Goal: Task Accomplishment & Management: Manage account settings

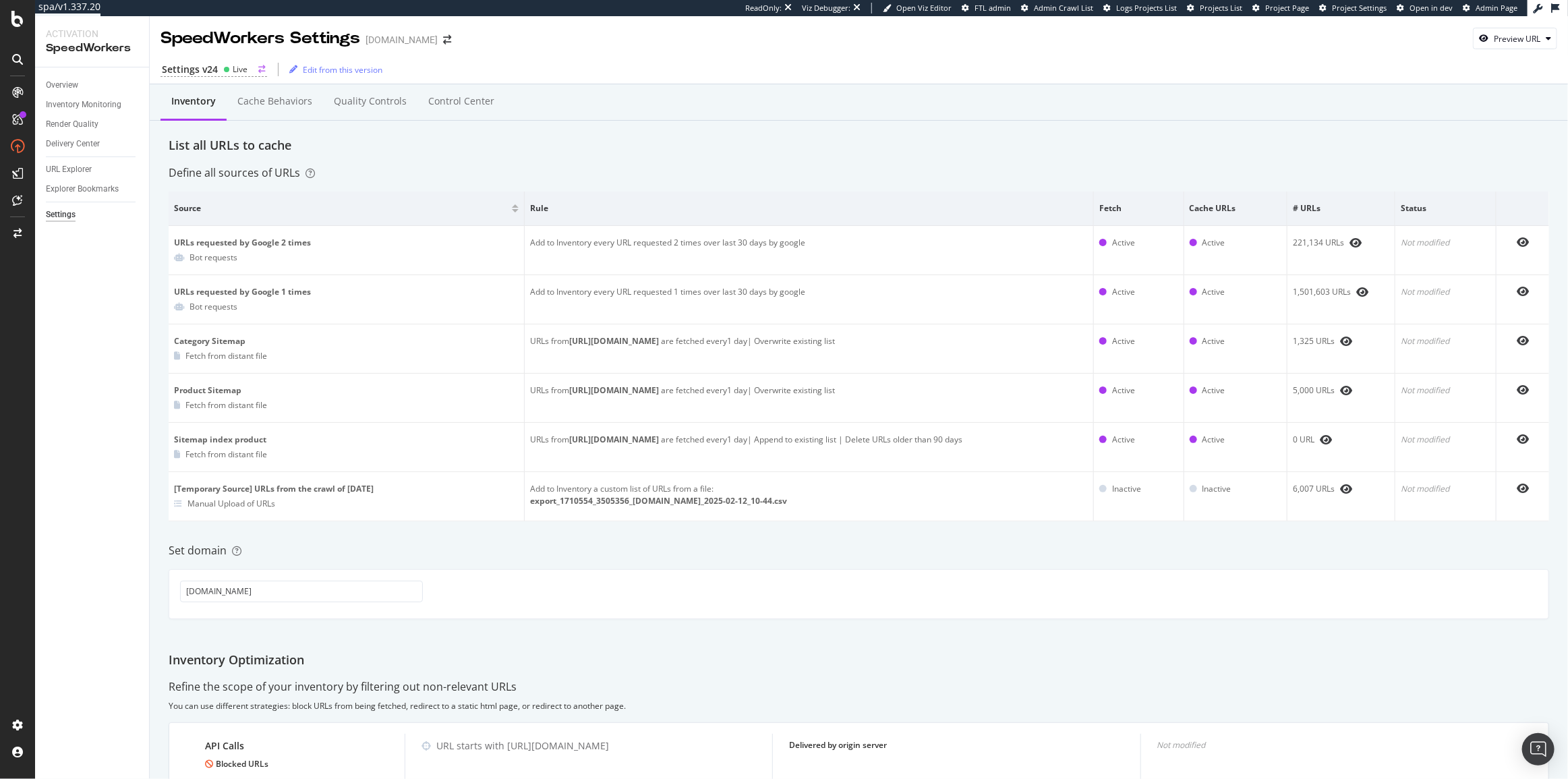
click at [169, 75] on div "Settings v24" at bounding box center [190, 69] width 56 height 13
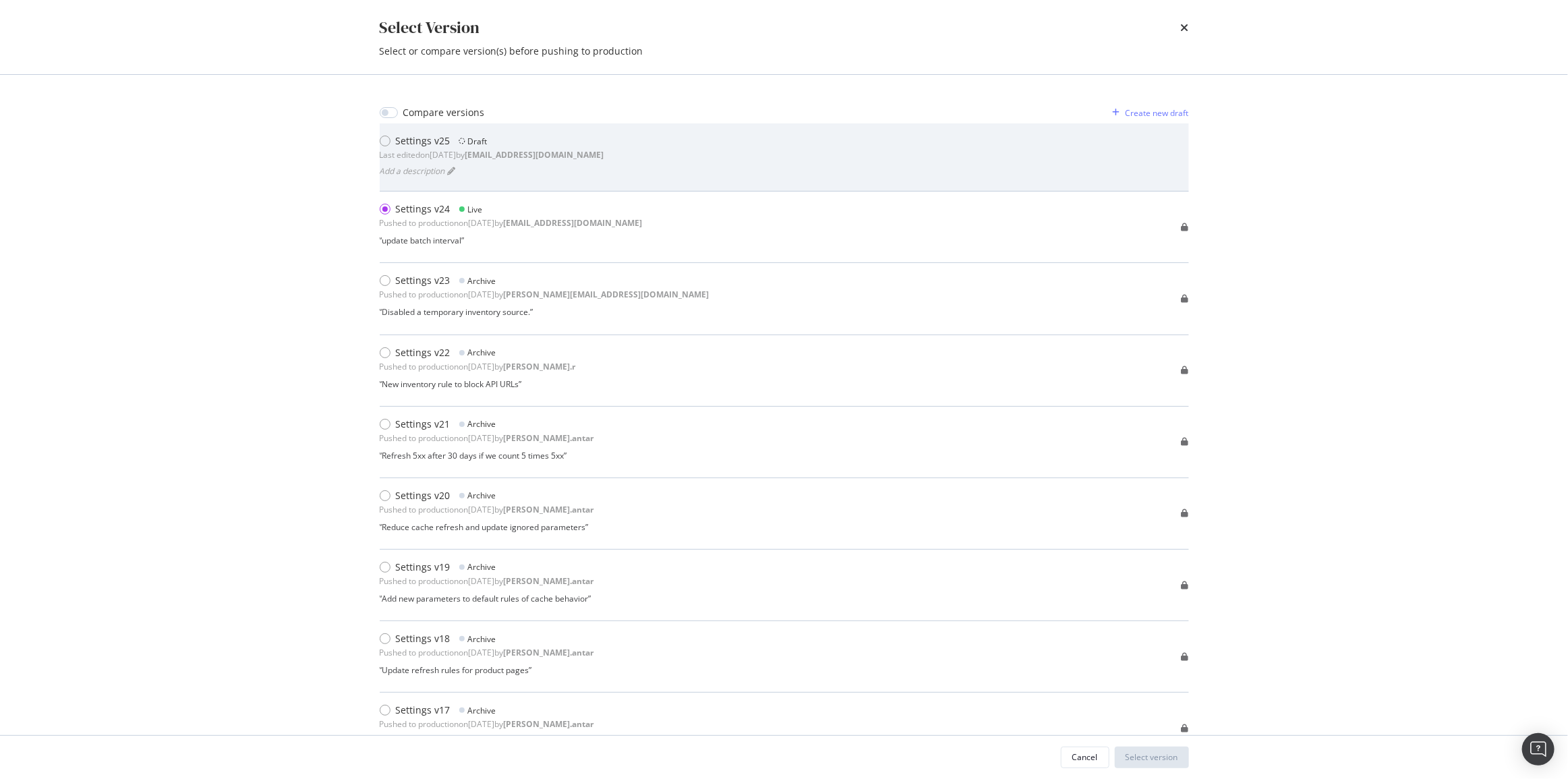
click at [485, 131] on div "Settings v25 Draft Last edited on [DATE] by [EMAIL_ADDRESS][DOMAIN_NAME] Add a …" at bounding box center [784, 157] width 810 height 68
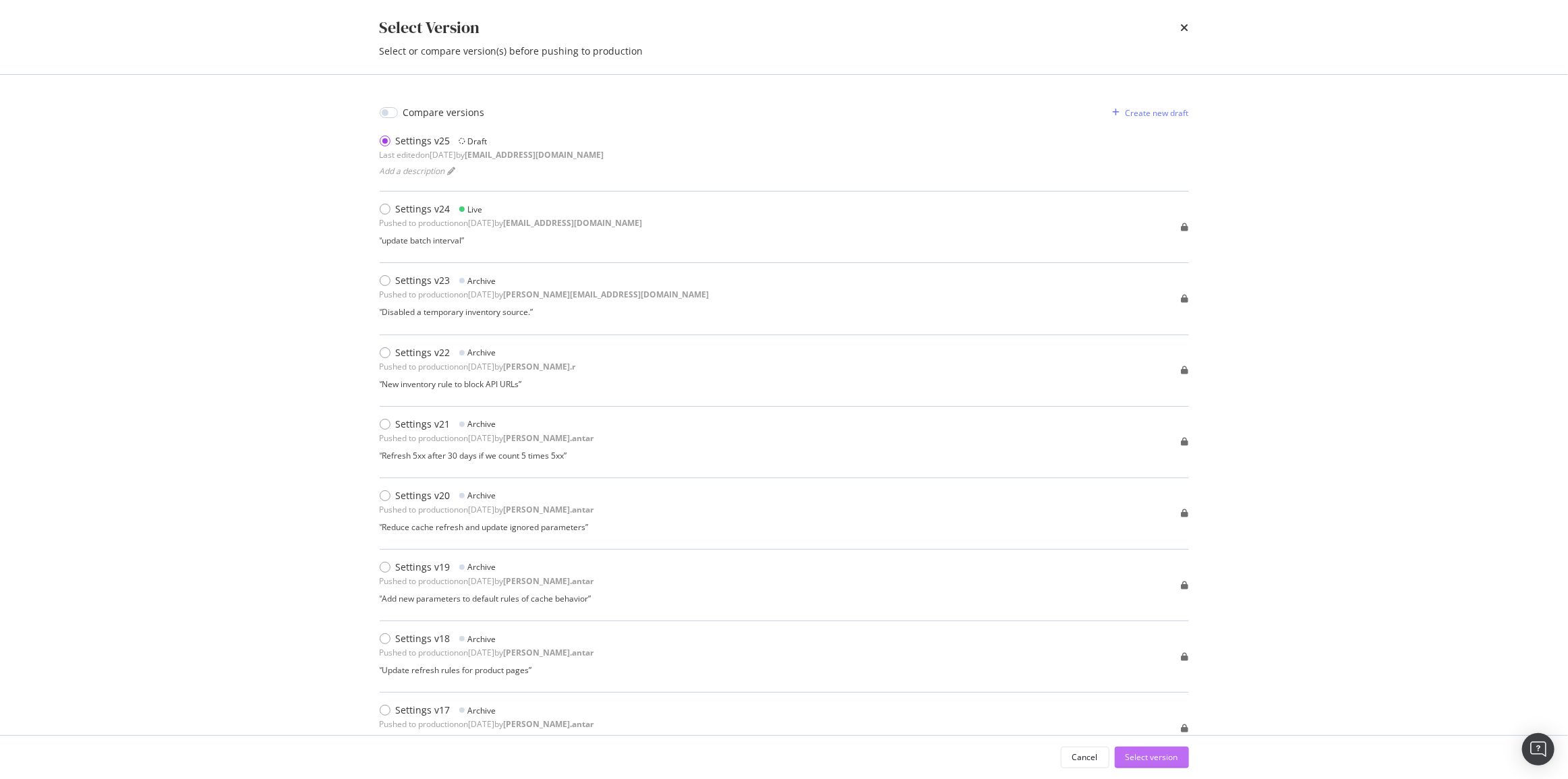
click at [1053, 762] on div "Select version" at bounding box center [1152, 757] width 53 height 11
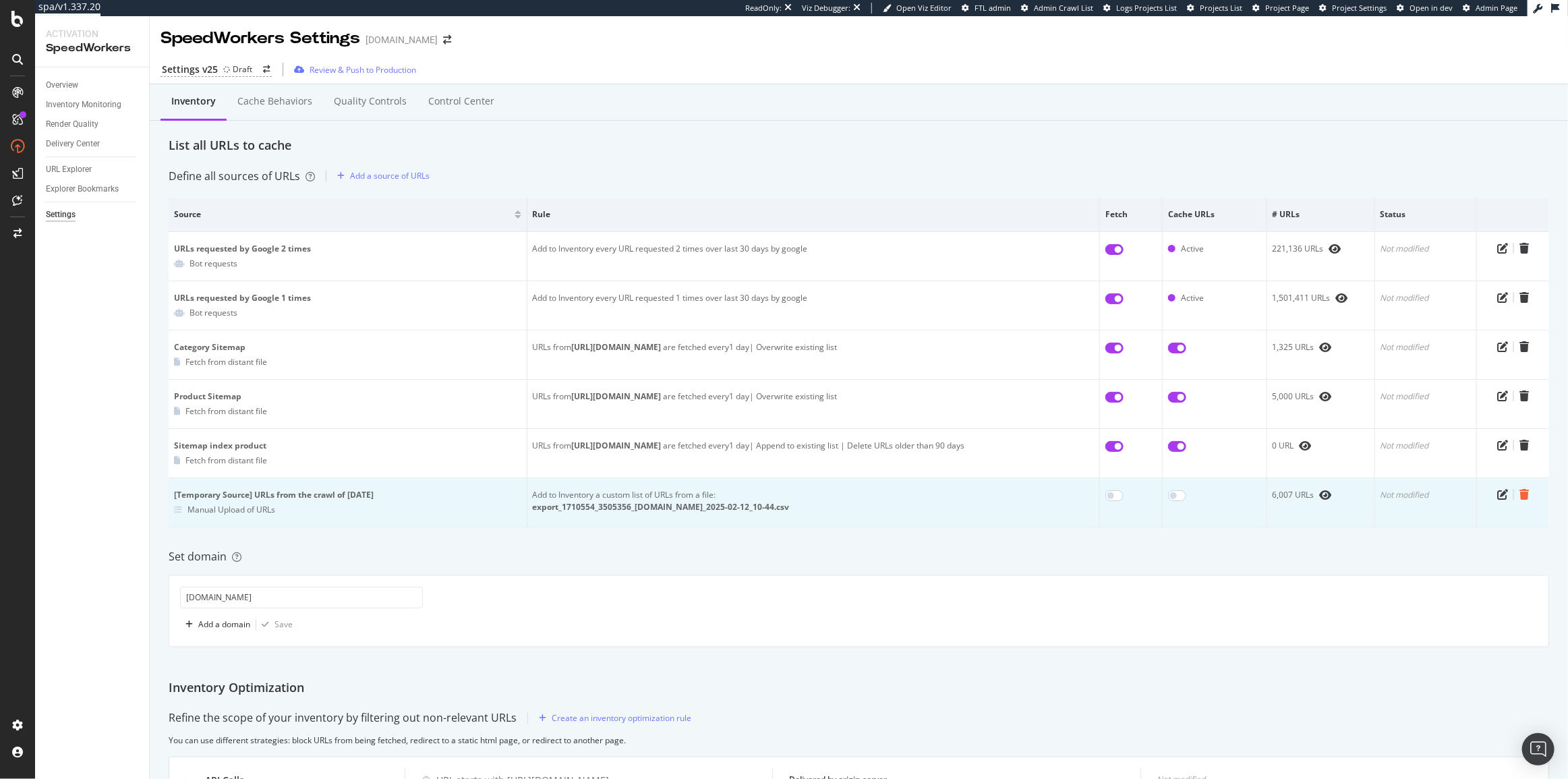
click at [1053, 497] on icon "trash" at bounding box center [1524, 493] width 9 height 11
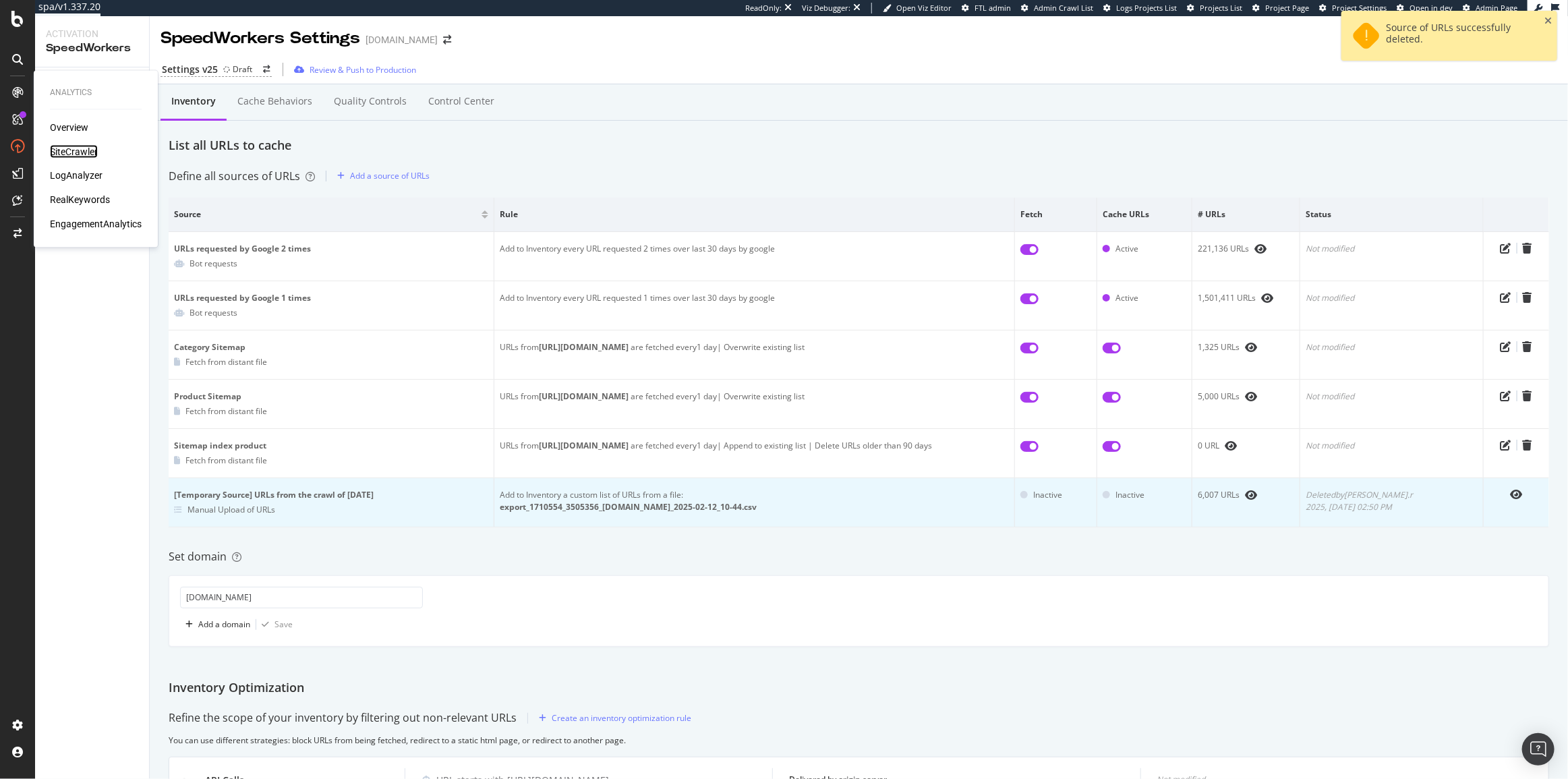
click at [91, 147] on div "SiteCrawler" at bounding box center [74, 152] width 48 height 13
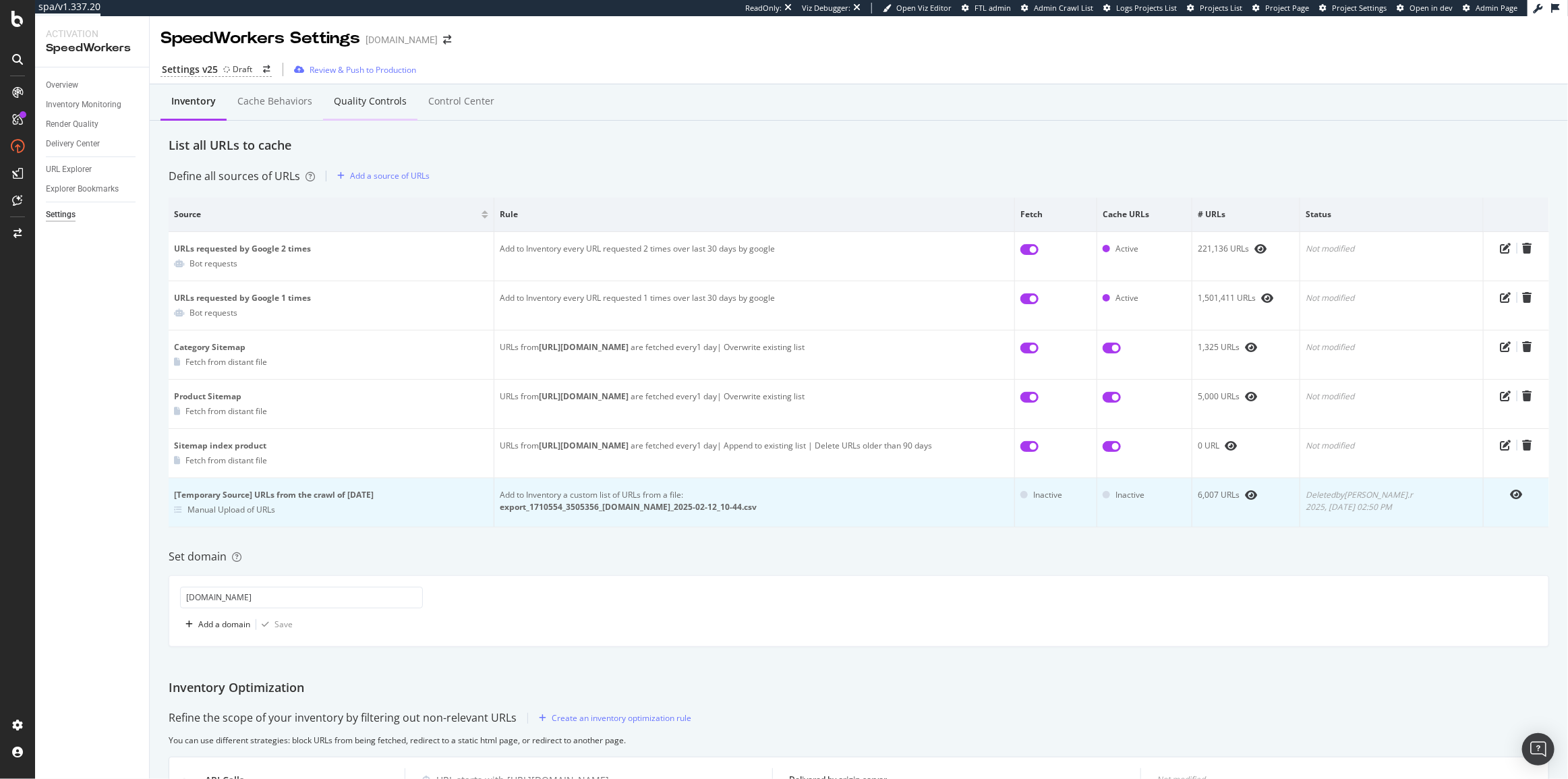
click at [356, 113] on div "Quality Controls" at bounding box center [370, 102] width 94 height 37
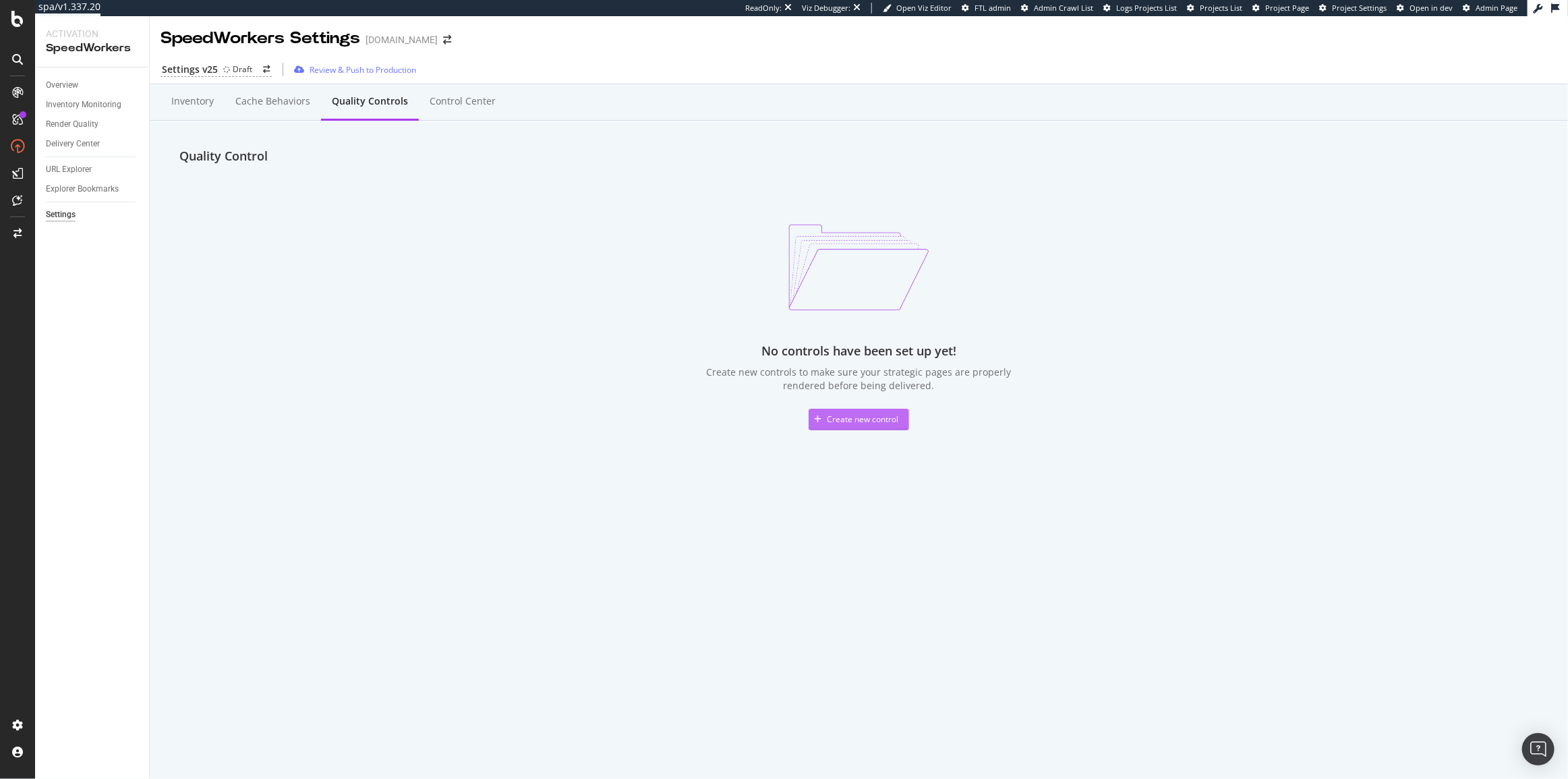
click at [852, 426] on div "Create new control" at bounding box center [854, 419] width 90 height 20
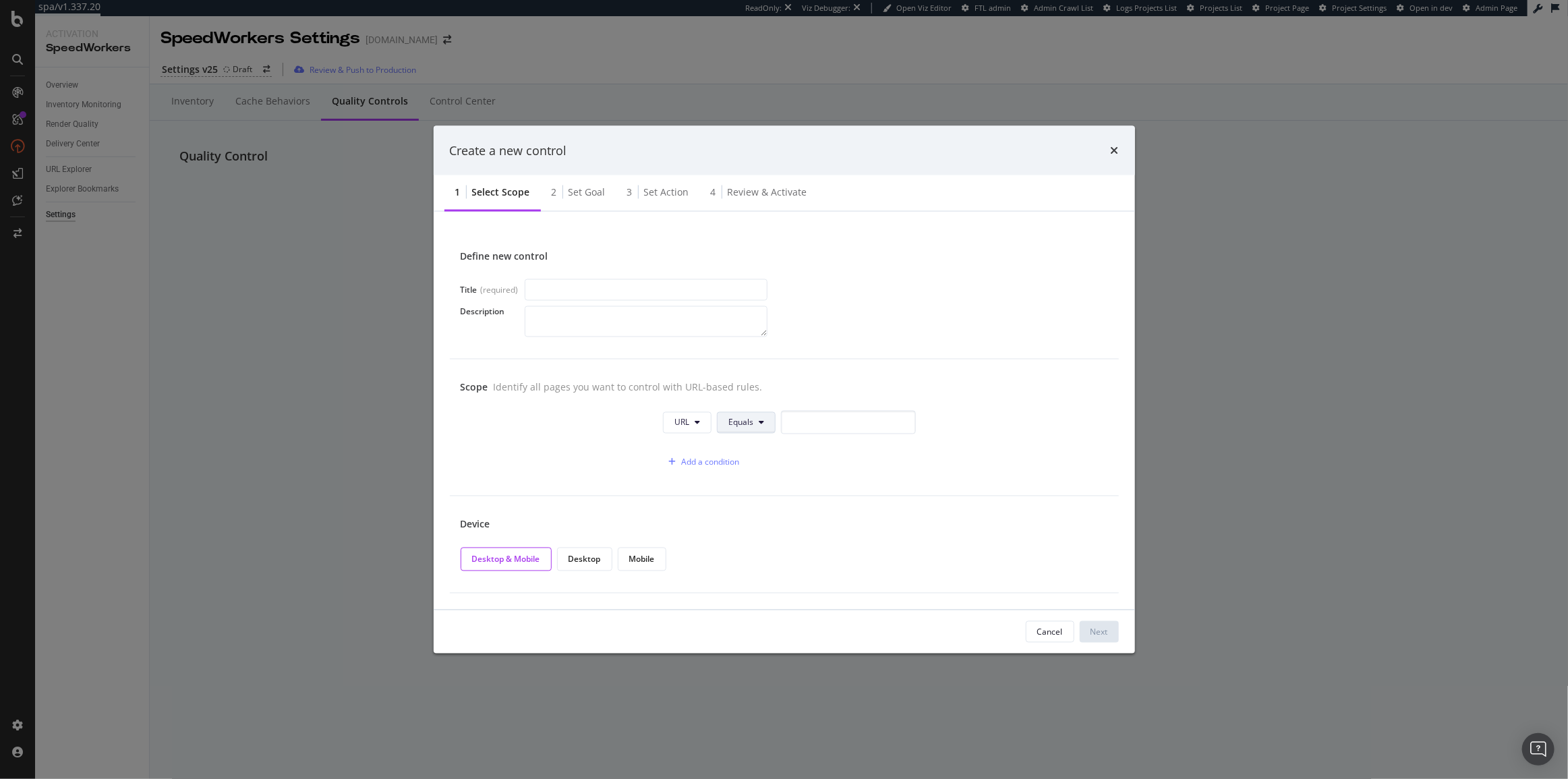
click at [747, 422] on span "Equals" at bounding box center [741, 422] width 25 height 11
click at [775, 514] on div "Contains" at bounding box center [769, 524] width 101 height 20
click at [815, 424] on input "modal" at bounding box center [852, 422] width 135 height 24
paste input "sephora.ch/"
type input "sephora.me/"
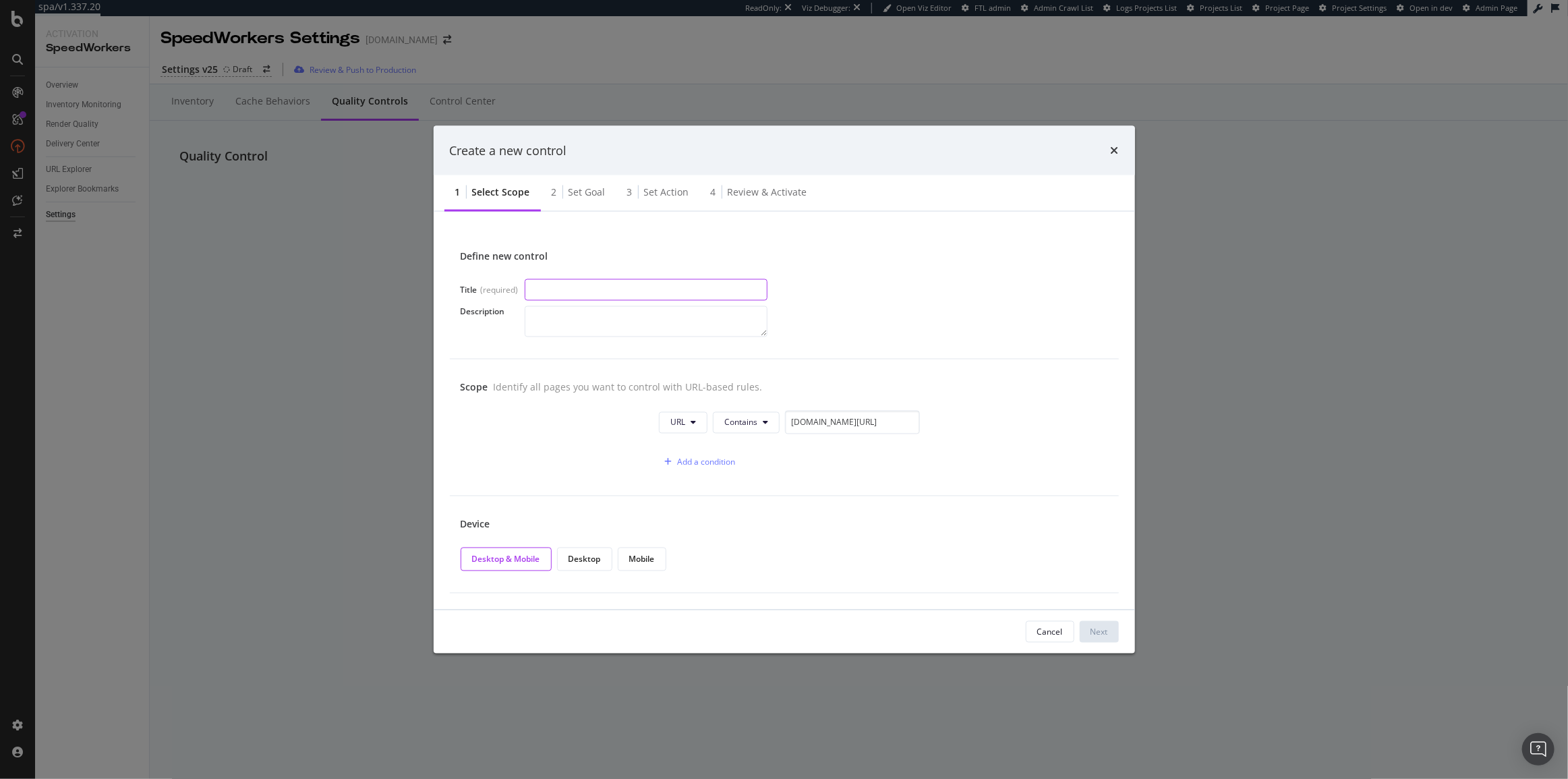
click at [697, 292] on input "modal" at bounding box center [646, 290] width 243 height 22
paste input "Body Exists"
type input "Body Exists"
click at [633, 323] on textarea "modal" at bounding box center [646, 321] width 243 height 31
paste textarea "We check that a body exists before serving the request"
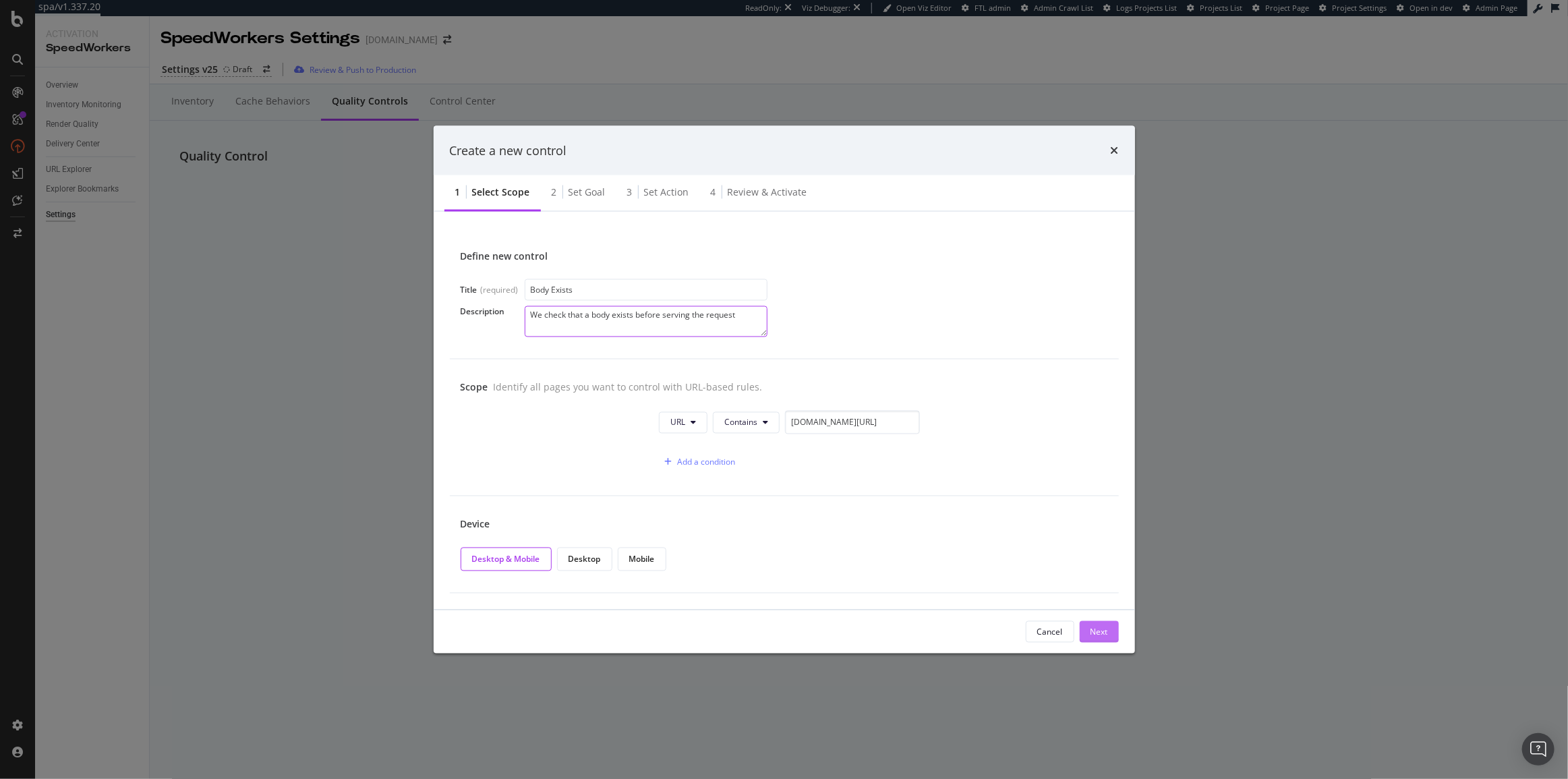
type textarea "We check that a body exists before serving the request"
click at [1053, 630] on button "Next" at bounding box center [1100, 632] width 39 height 22
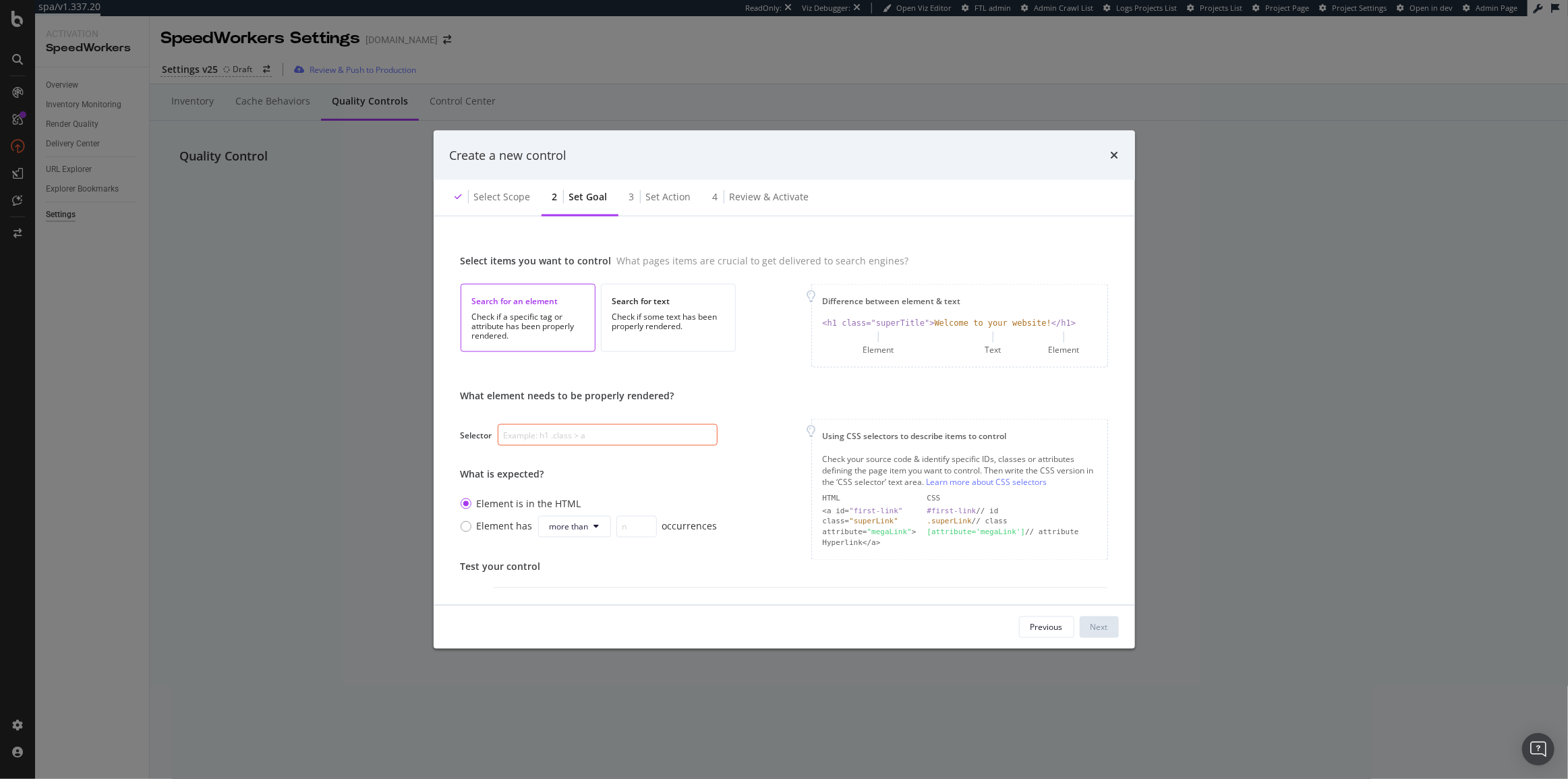
click at [574, 427] on input "modal" at bounding box center [607, 434] width 220 height 22
paste input "body"
type input "body"
click at [1053, 627] on div "Next" at bounding box center [1099, 627] width 18 height 11
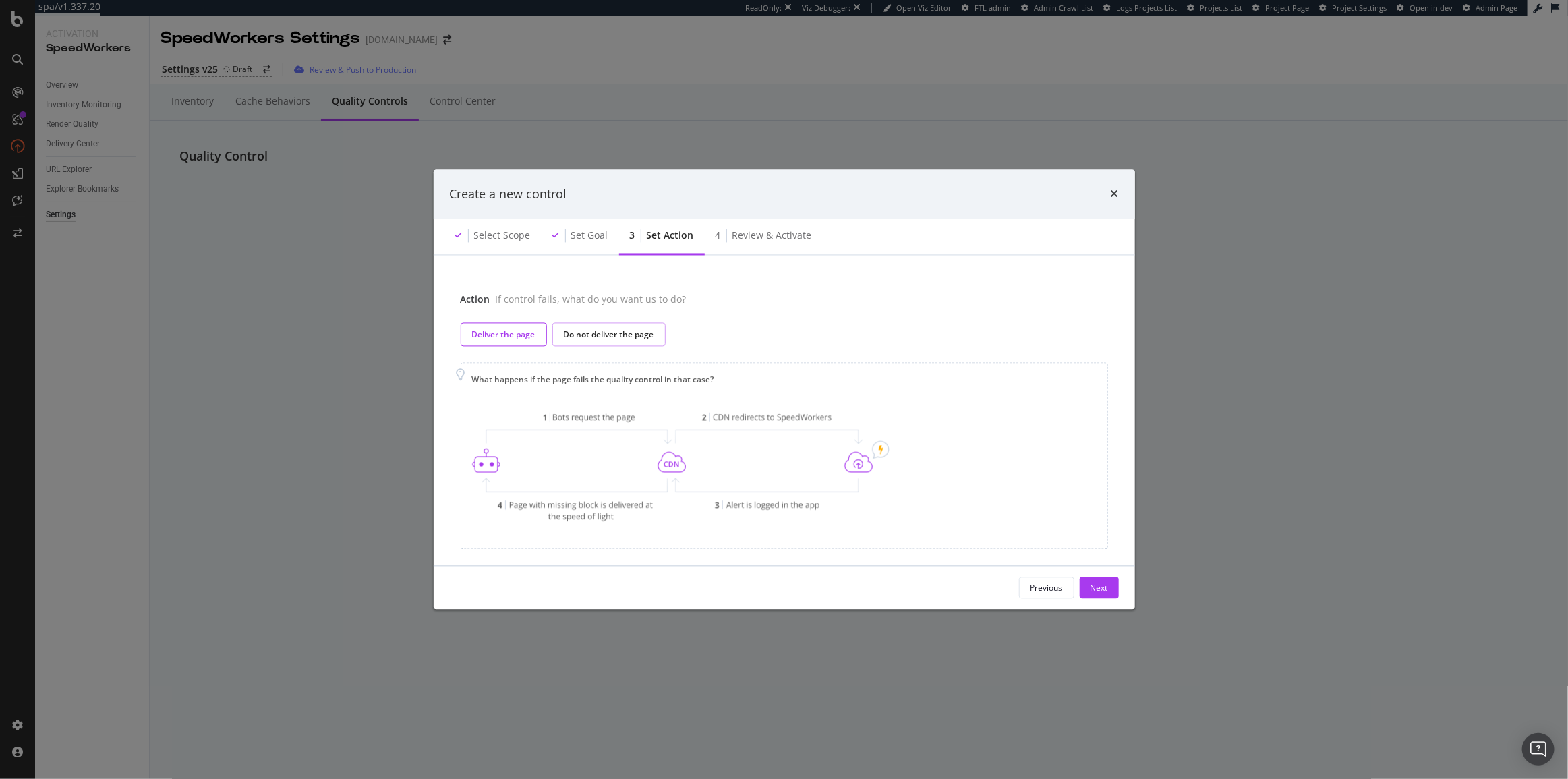
click at [635, 333] on div "Do not deliver the page" at bounding box center [609, 335] width 91 height 11
click at [1053, 587] on div "Next" at bounding box center [1099, 587] width 18 height 11
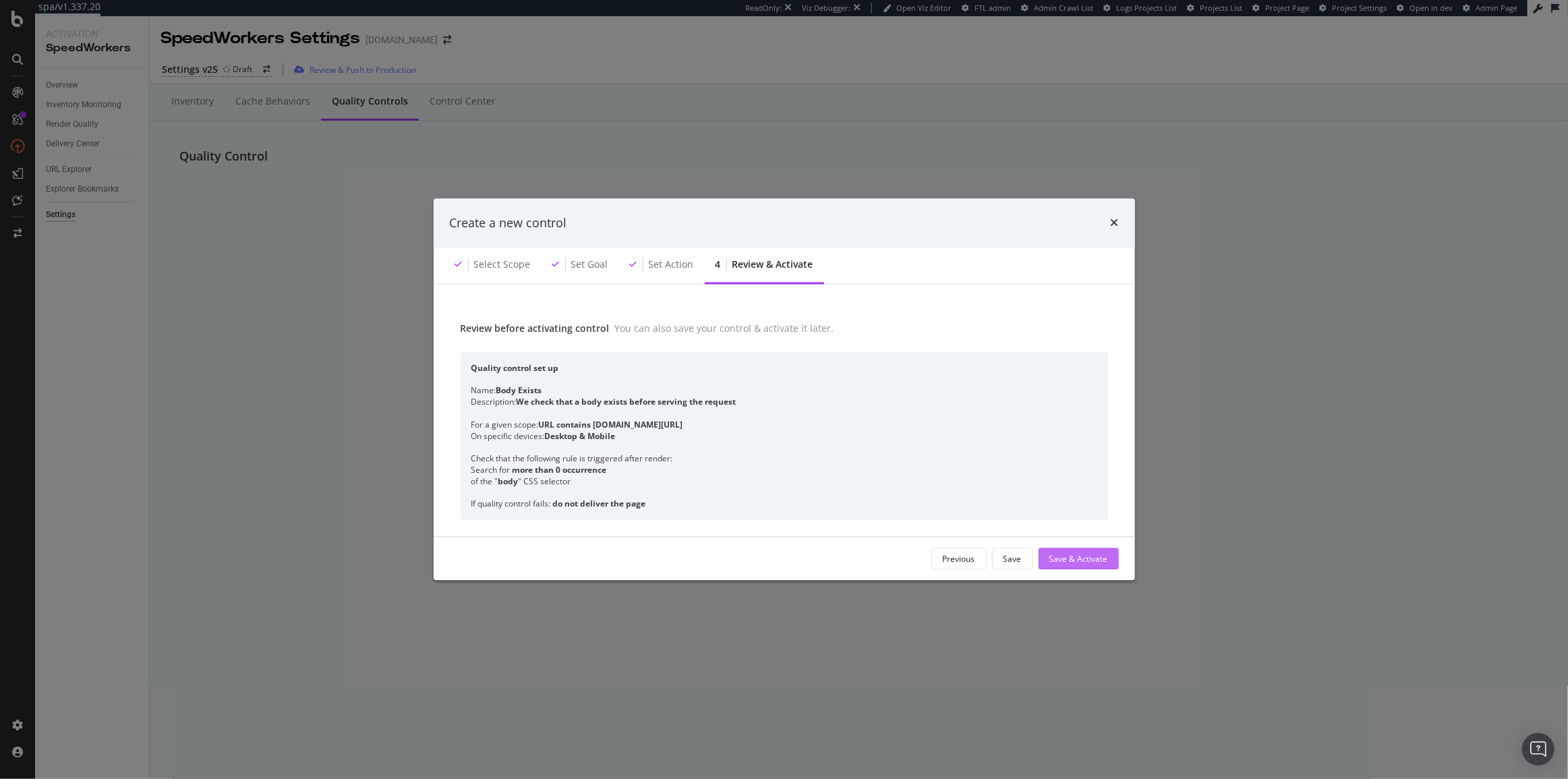
click at [1053, 562] on div "Save & Activate" at bounding box center [1079, 559] width 59 height 11
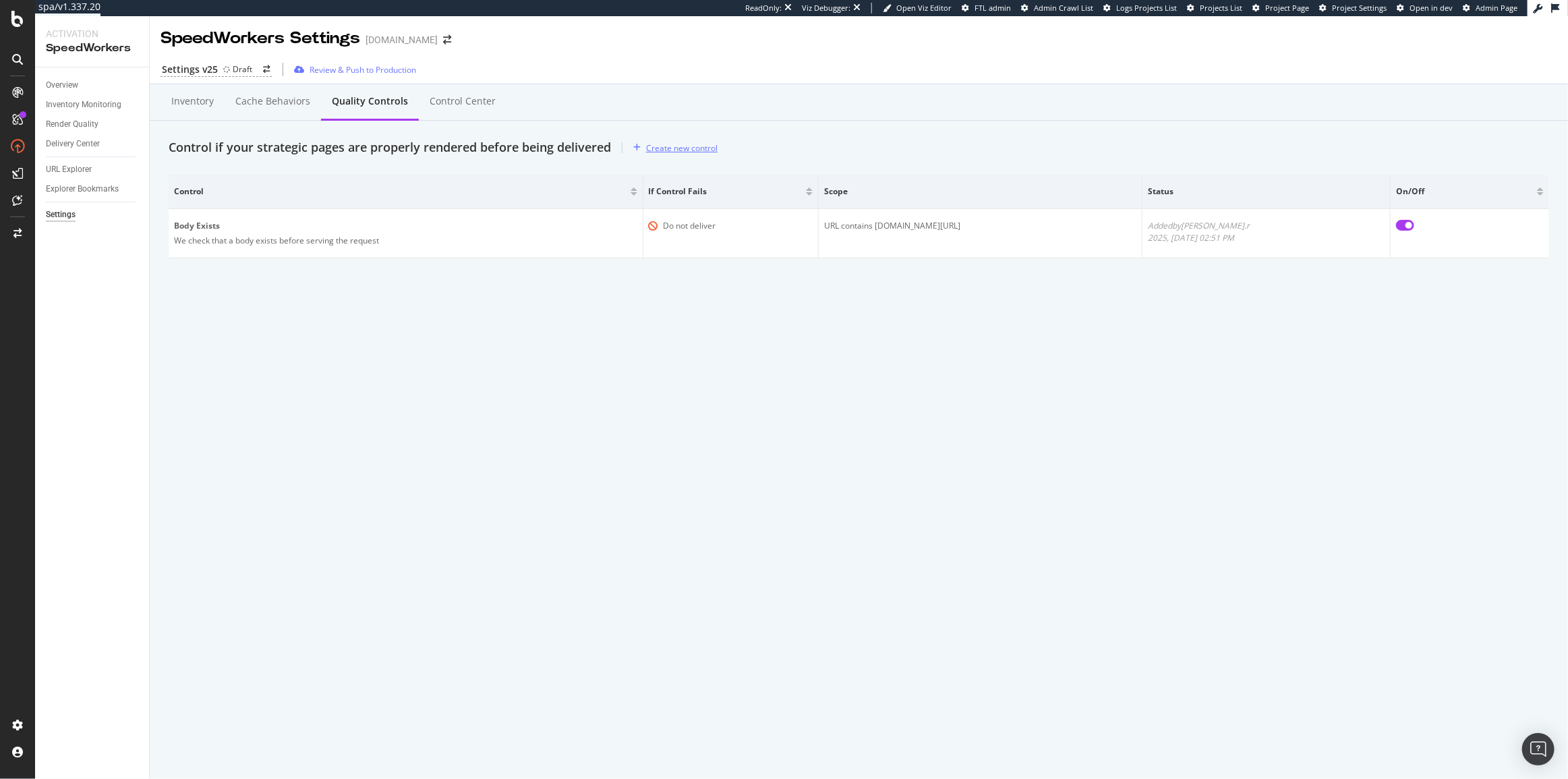
click at [650, 147] on div "Create new control" at bounding box center [682, 148] width 72 height 11
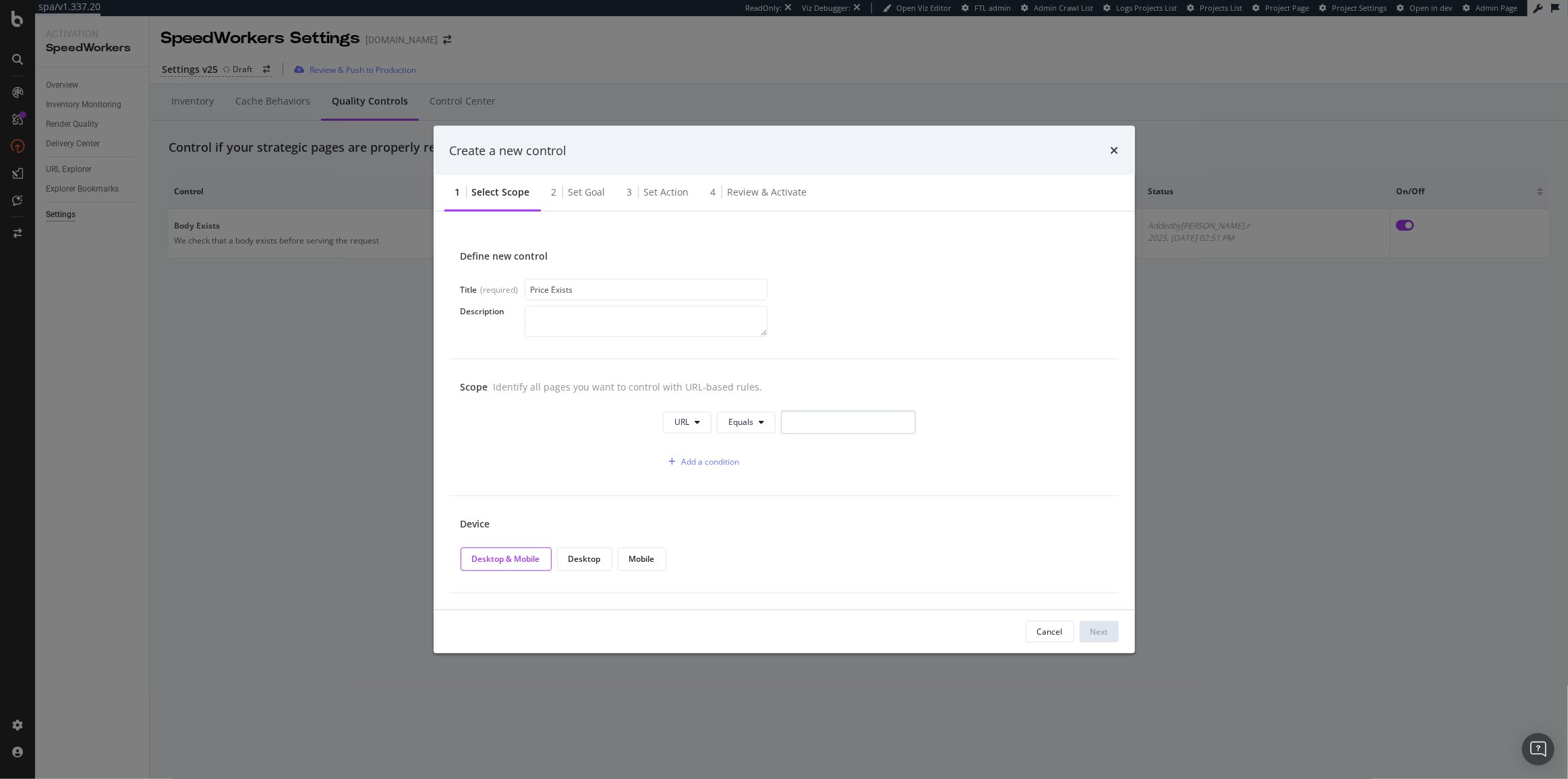
type input "Price Exists"
click at [803, 431] on input "modal" at bounding box center [848, 422] width 135 height 24
paste input "/p/"
type input "/p/"
click at [741, 424] on span "Equals" at bounding box center [741, 422] width 25 height 11
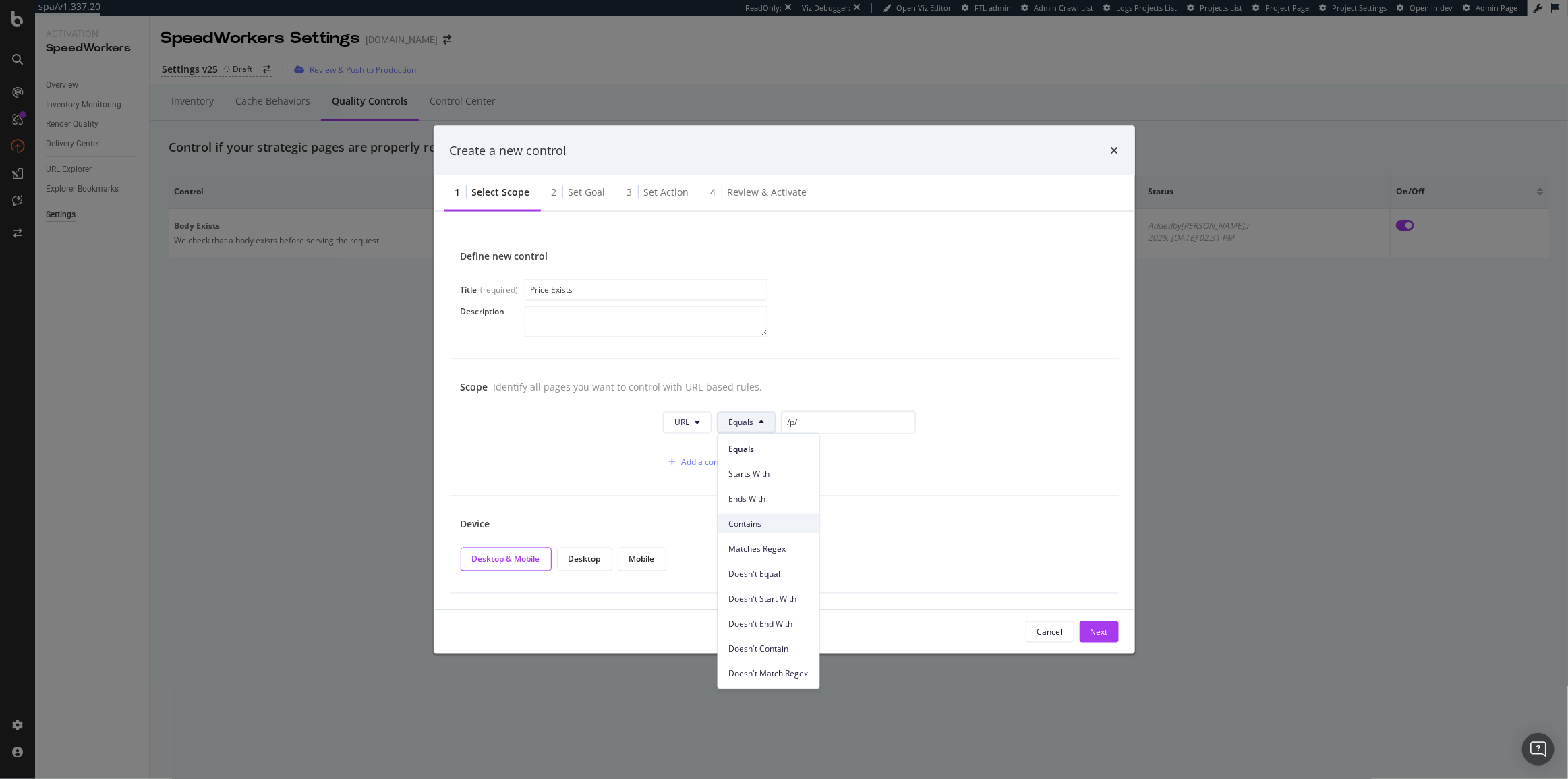
click at [772, 523] on span "Contains" at bounding box center [768, 523] width 79 height 12
click at [701, 431] on button "URL" at bounding box center [683, 422] width 48 height 22
click at [701, 425] on button "URL" at bounding box center [683, 422] width 48 height 22
click at [565, 192] on div "2 Set goal" at bounding box center [579, 193] width 76 height 37
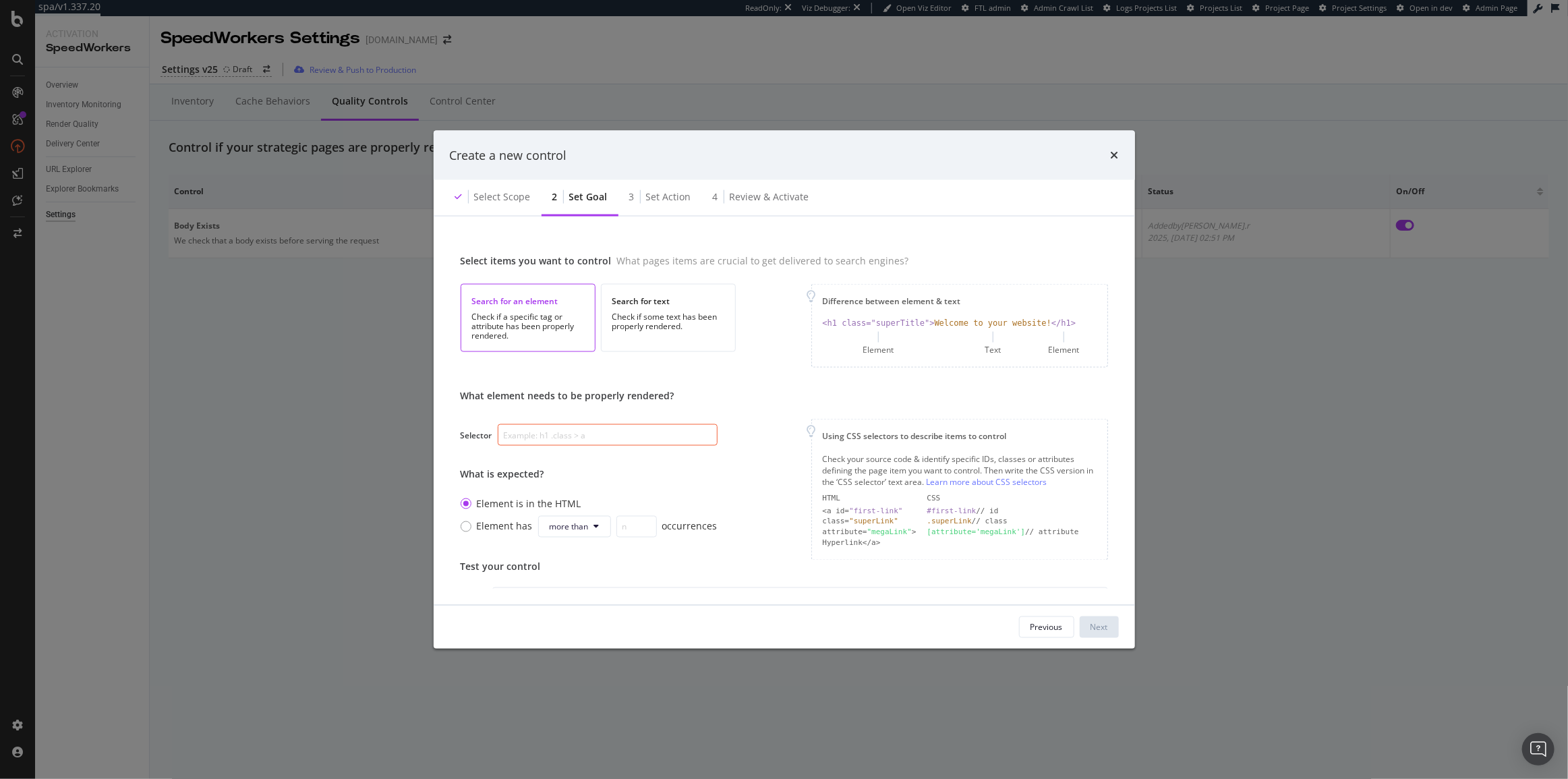
click at [612, 432] on input "modal" at bounding box center [607, 434] width 220 height 22
paste input "div.product-price"
type input "div.product-price"
click at [1053, 625] on button "Next" at bounding box center [1100, 627] width 39 height 22
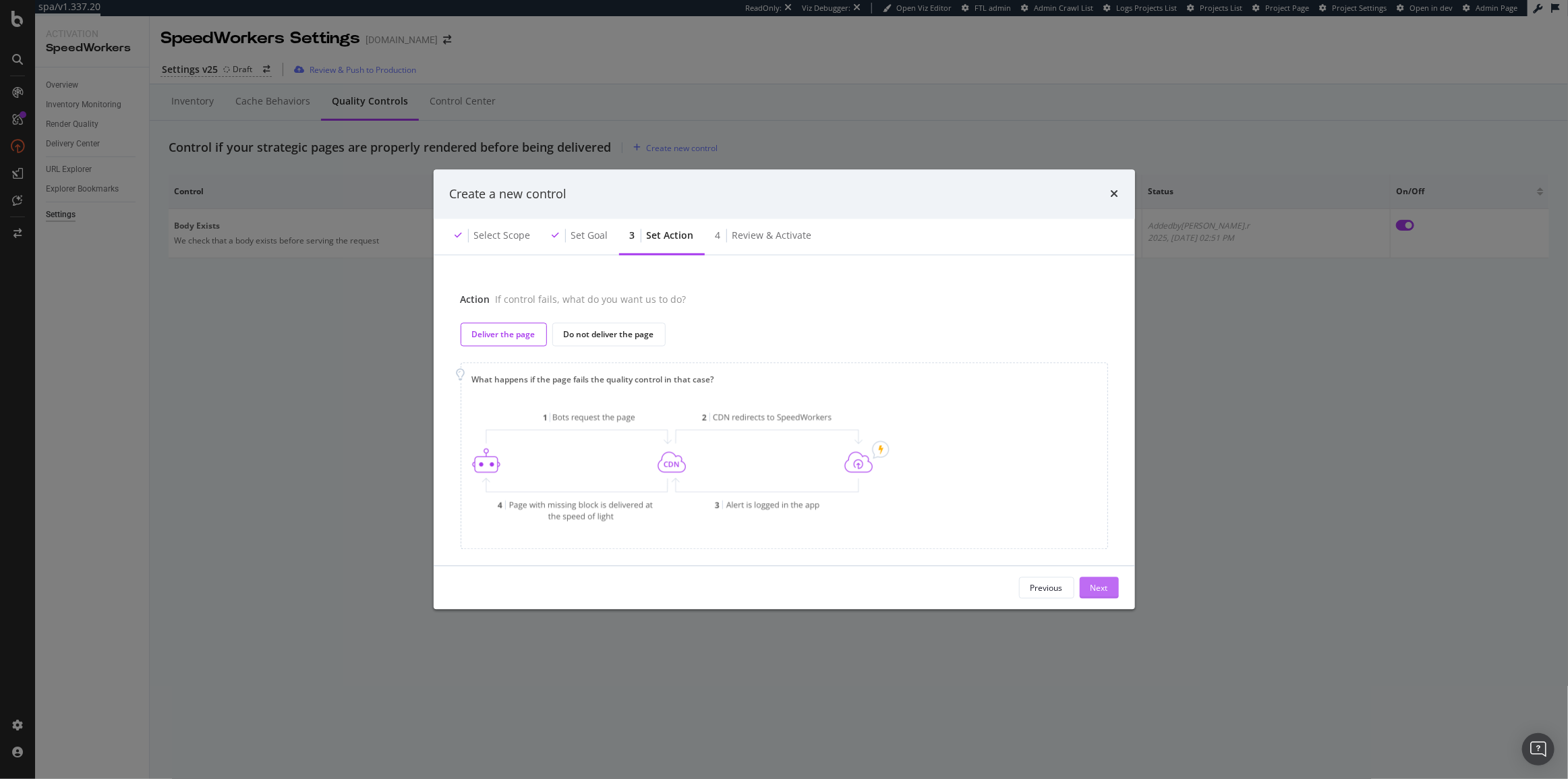
click at [1053, 588] on div "Next" at bounding box center [1099, 587] width 18 height 11
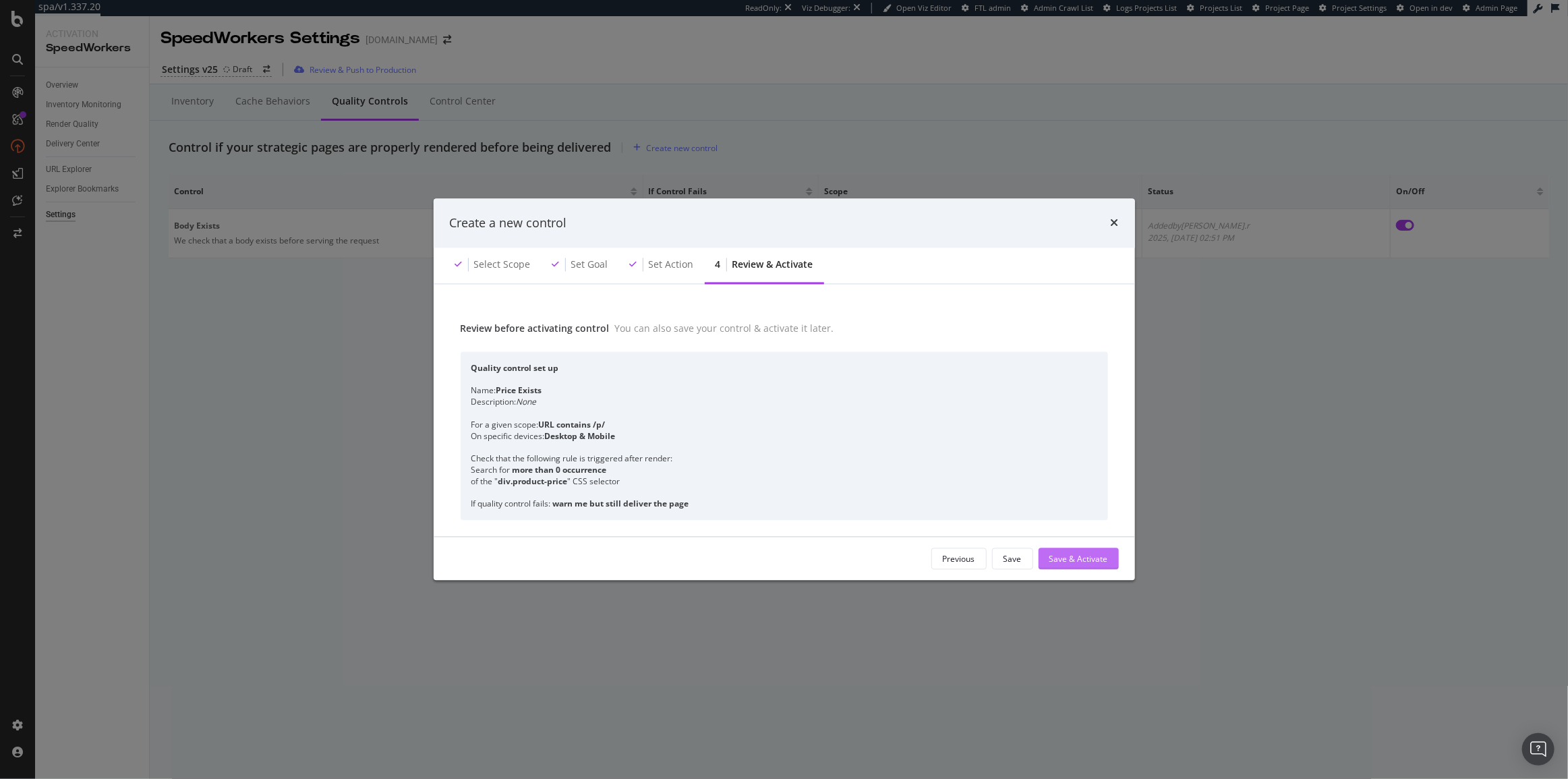
click at [1053, 566] on div "Save & Activate" at bounding box center [1079, 559] width 59 height 20
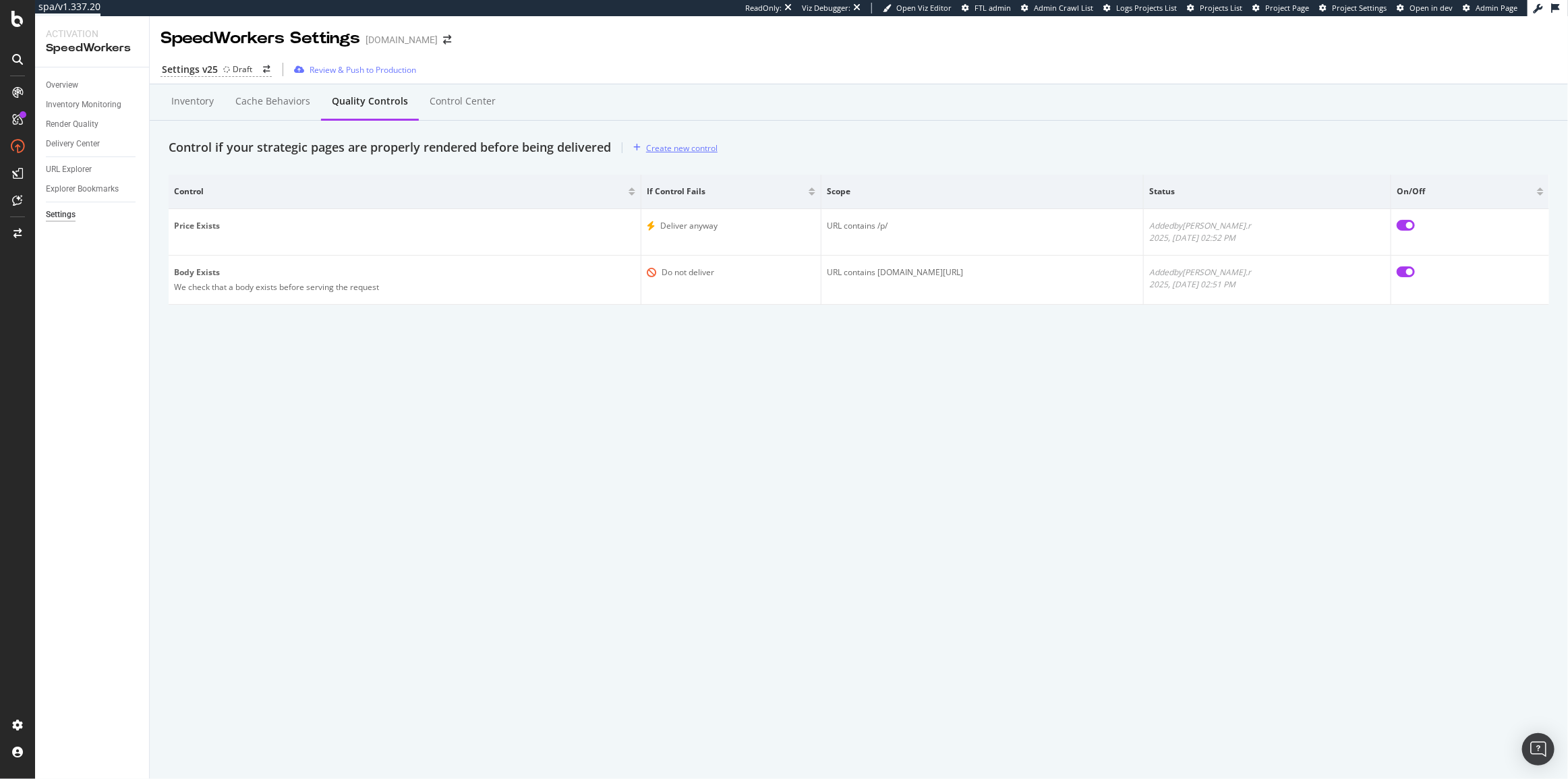
click at [680, 147] on div "Create new control" at bounding box center [682, 148] width 72 height 11
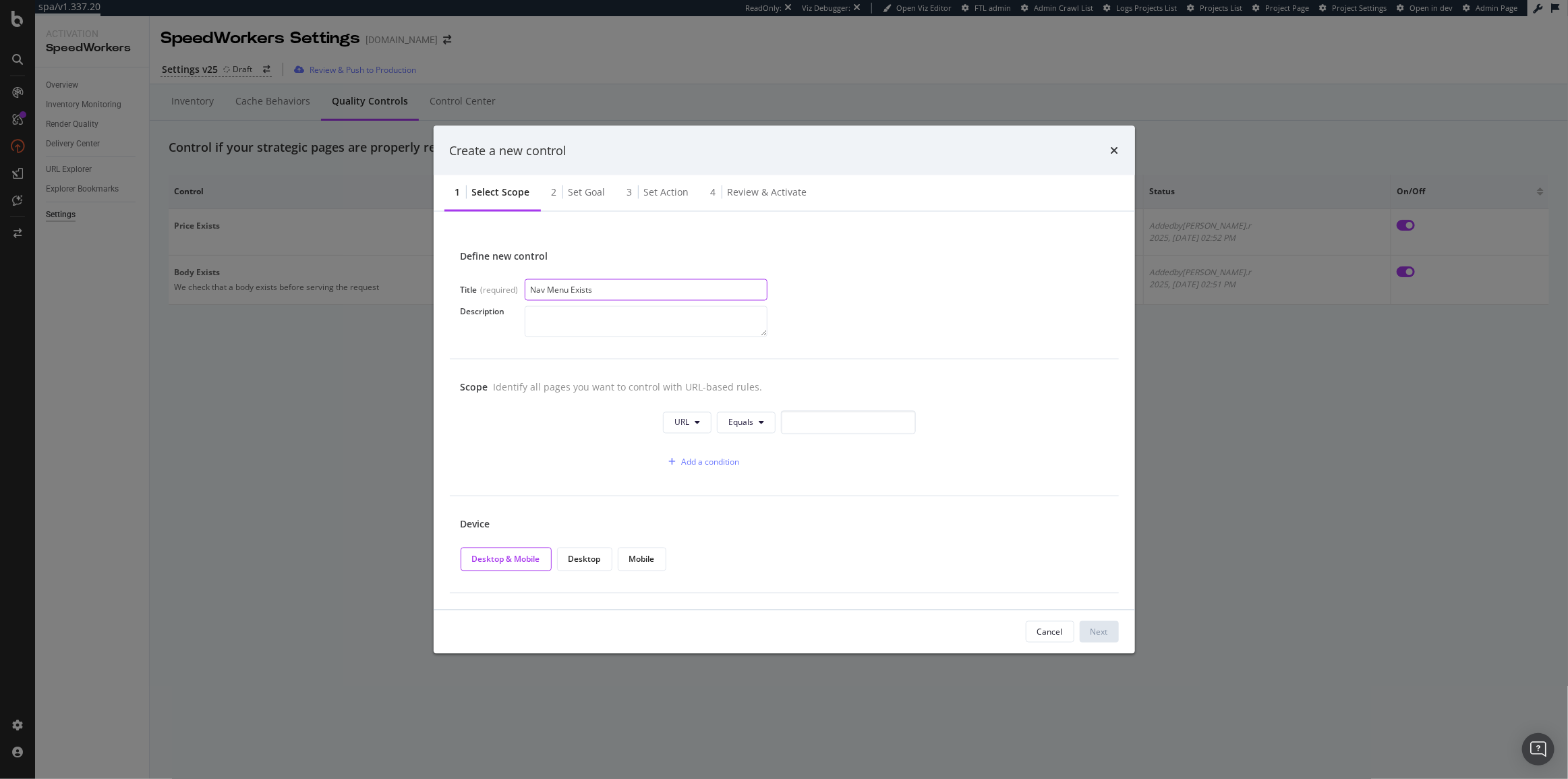
type input "Nav Menu Exists"
click at [835, 444] on div "URL Equals Add a condition" at bounding box center [784, 442] width 647 height 63
click at [838, 423] on input "modal" at bounding box center [848, 422] width 135 height 24
type input "eaz"
click at [587, 206] on div "2 Set goal" at bounding box center [579, 193] width 76 height 37
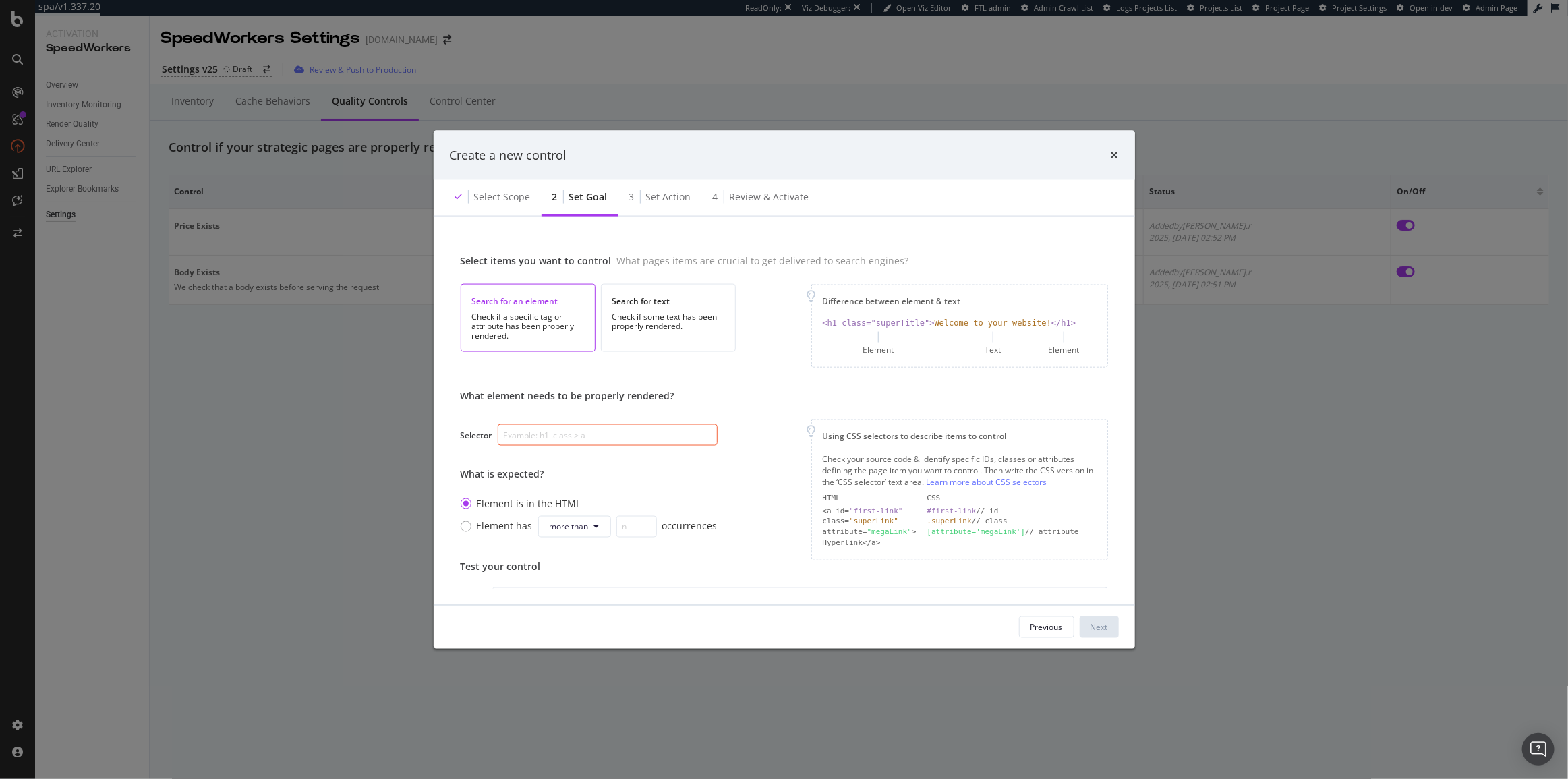
click at [595, 443] on input "modal" at bounding box center [607, 434] width 220 height 22
paste input "div.nav-level-3"
type input "div.nav-level-3"
click at [501, 201] on div "Select scope" at bounding box center [502, 197] width 57 height 13
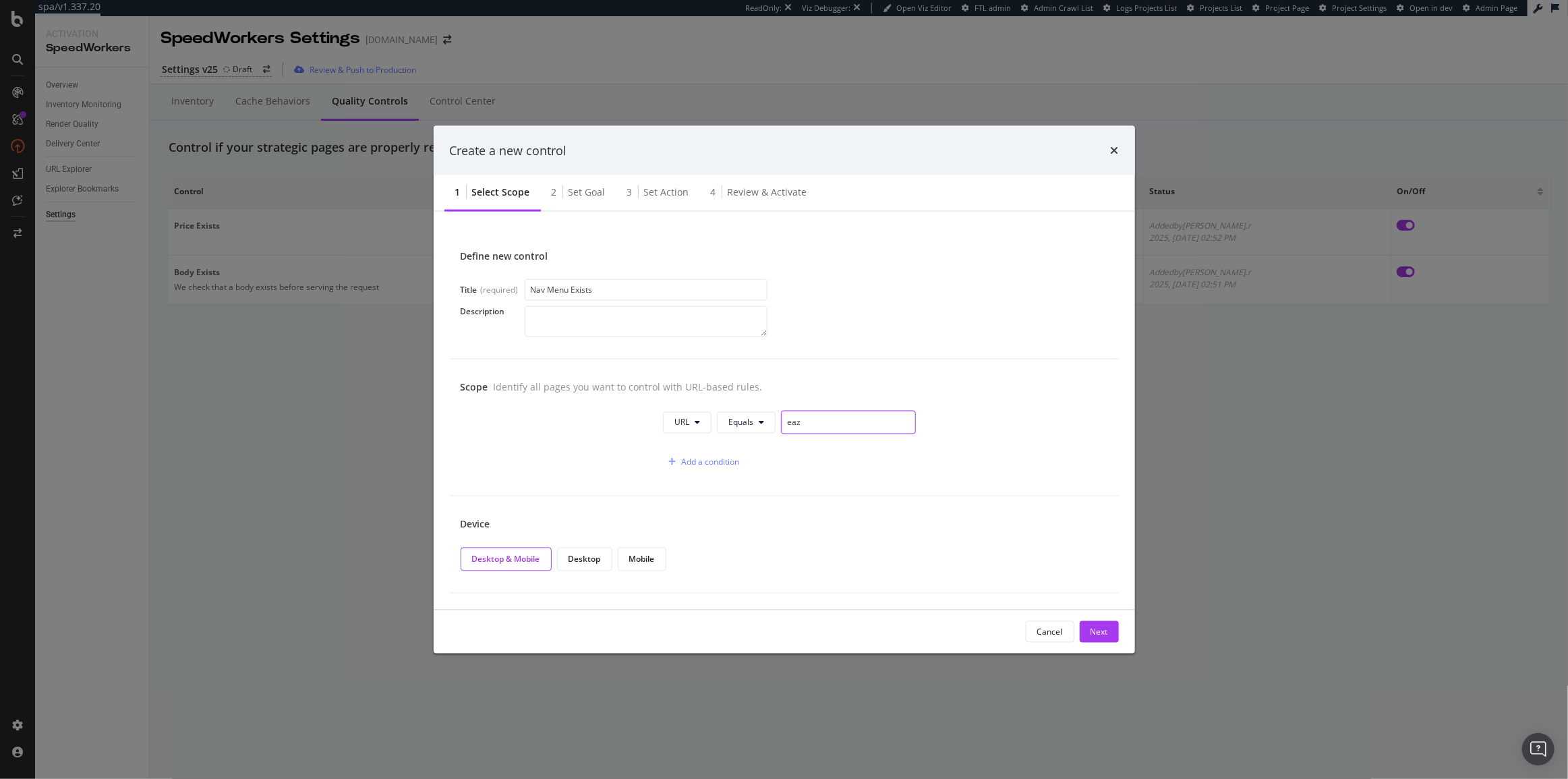
click at [805, 420] on input "eaz" at bounding box center [848, 422] width 135 height 24
paste input "https://www.sephora.ch"
type input "https://www.sephora.ch"
click at [705, 460] on div "Add a condition" at bounding box center [710, 462] width 58 height 11
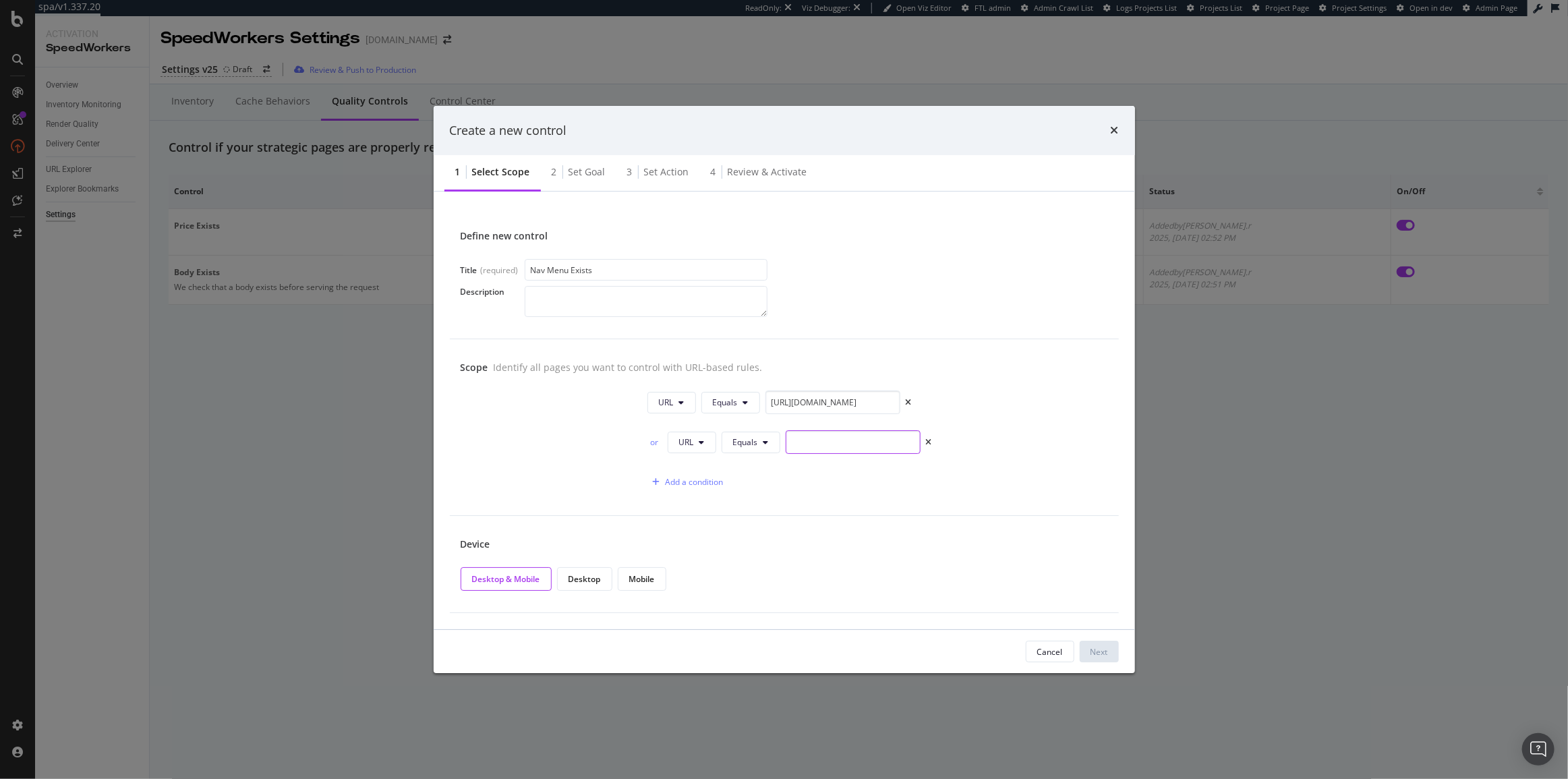
click at [869, 447] on input "modal" at bounding box center [853, 442] width 135 height 24
paste input "https://www.sephora.ch"
type input "https://www.sephora.ch/"
click at [1053, 669] on div "Cancel Next" at bounding box center [784, 651] width 701 height 43
click at [1053, 660] on div "Next" at bounding box center [1099, 651] width 18 height 20
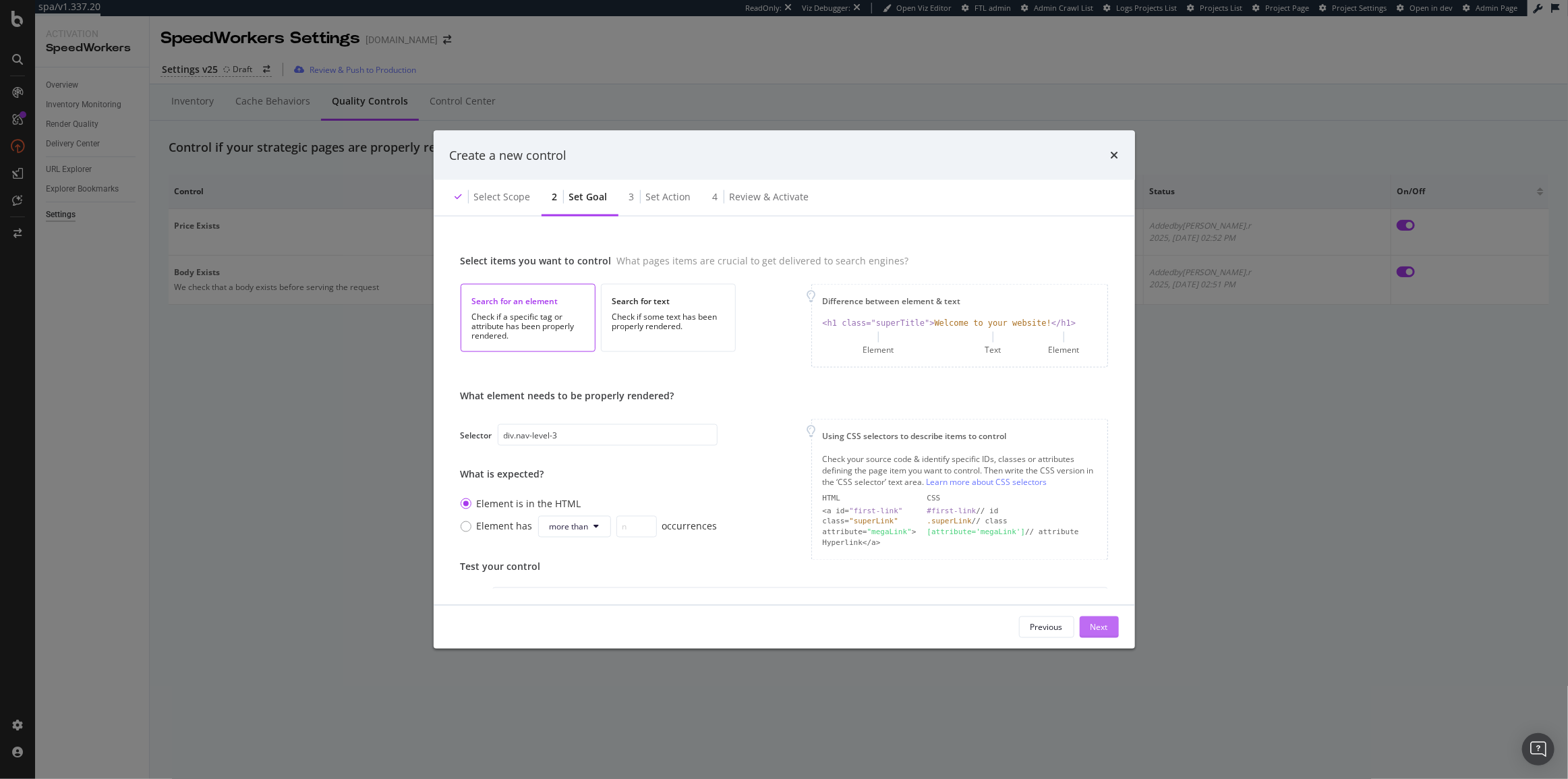
click at [1053, 637] on div "Next" at bounding box center [1099, 627] width 18 height 20
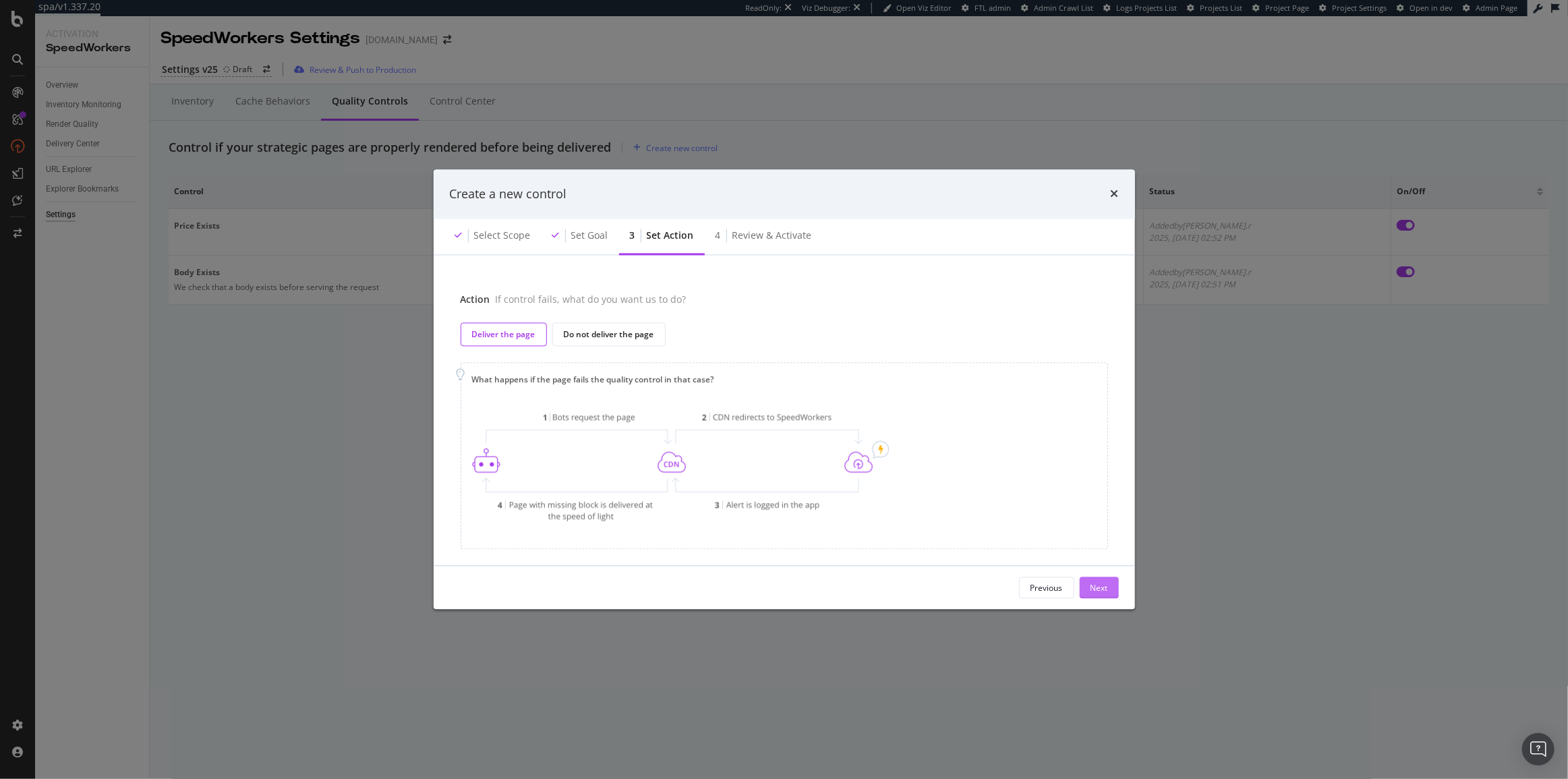
click at [1053, 592] on div "Next" at bounding box center [1099, 587] width 18 height 11
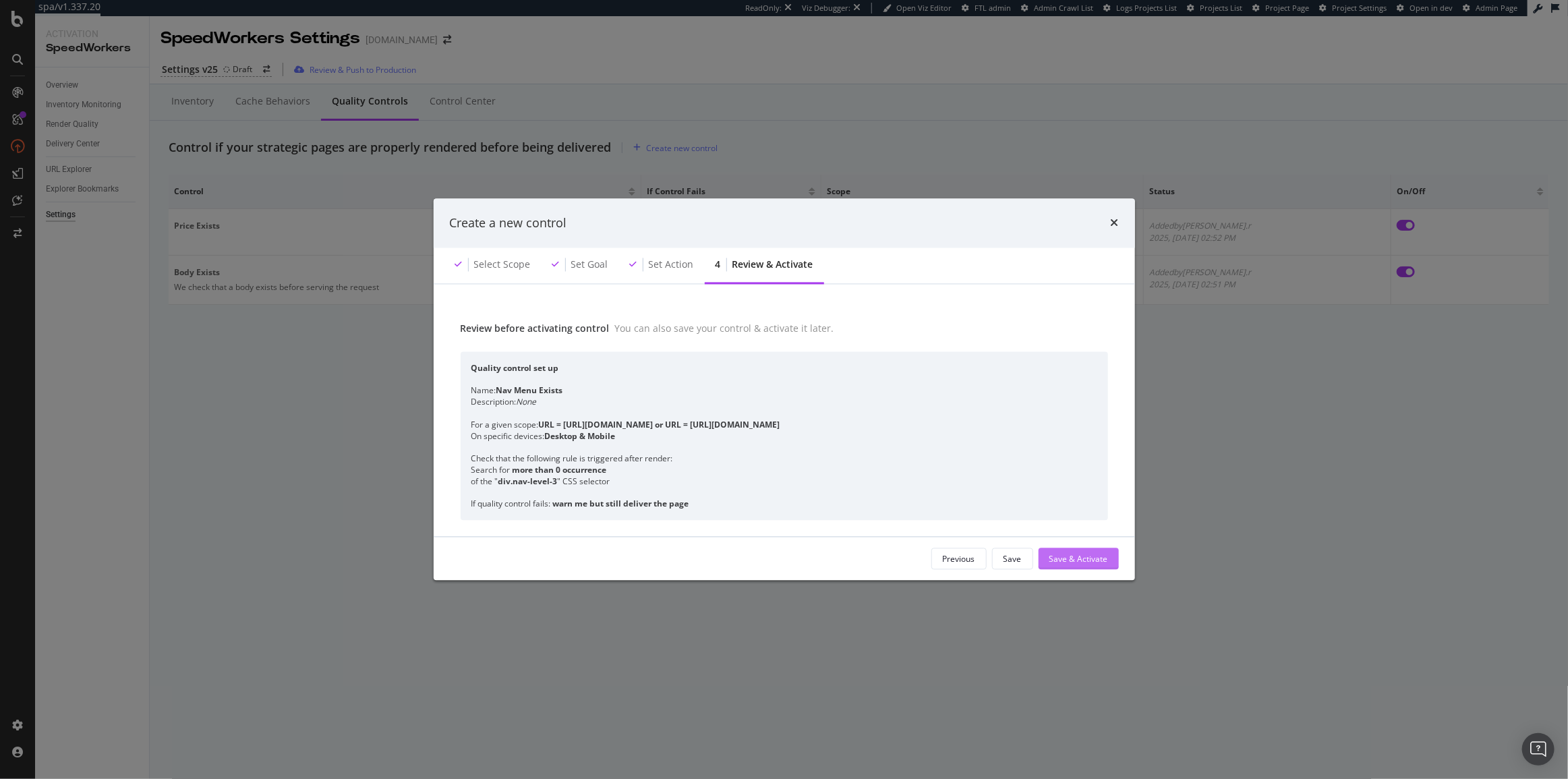
click at [1053, 564] on div "Save & Activate" at bounding box center [1079, 559] width 59 height 11
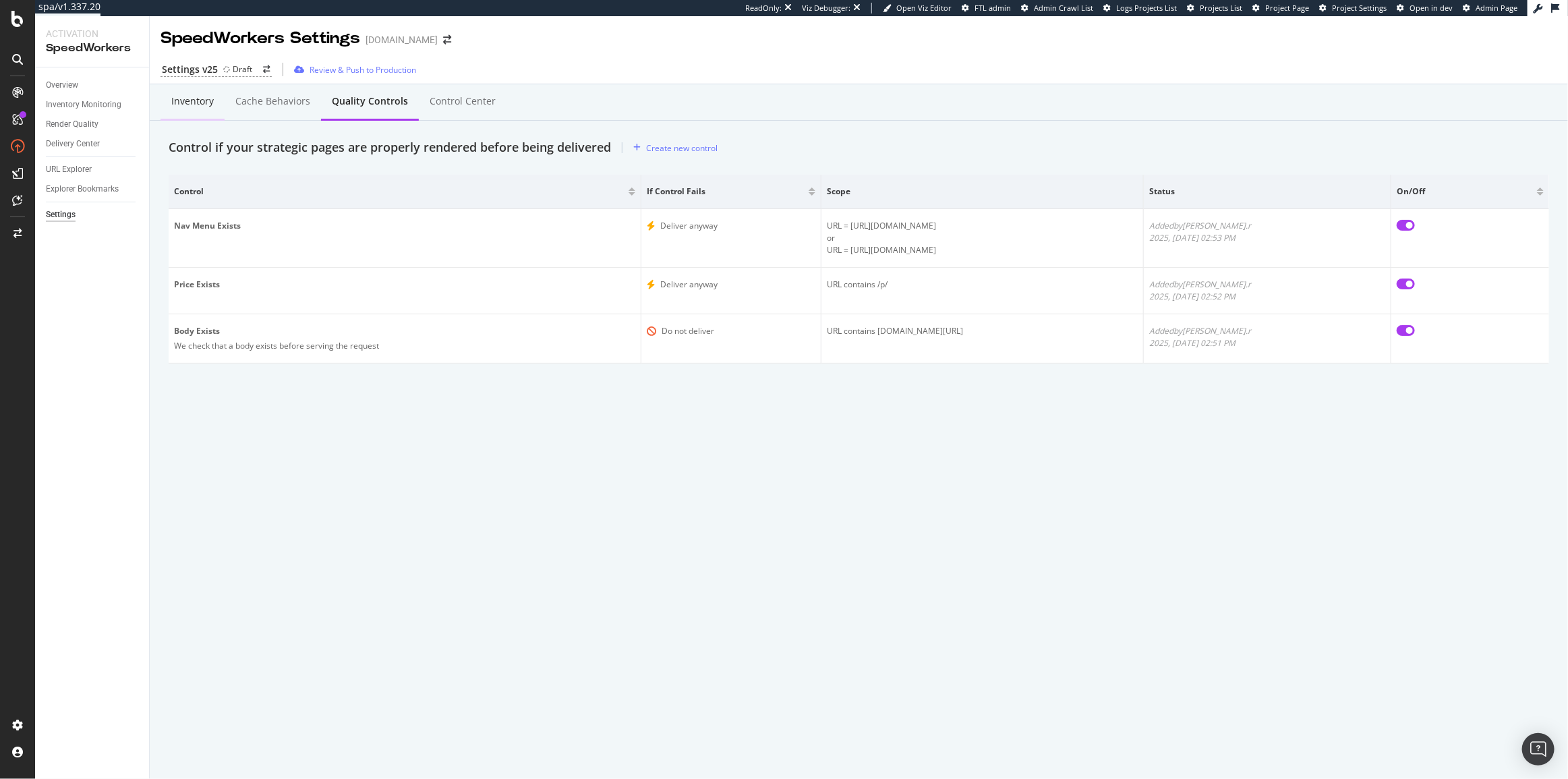
click at [197, 106] on div "Inventory" at bounding box center [192, 100] width 43 height 13
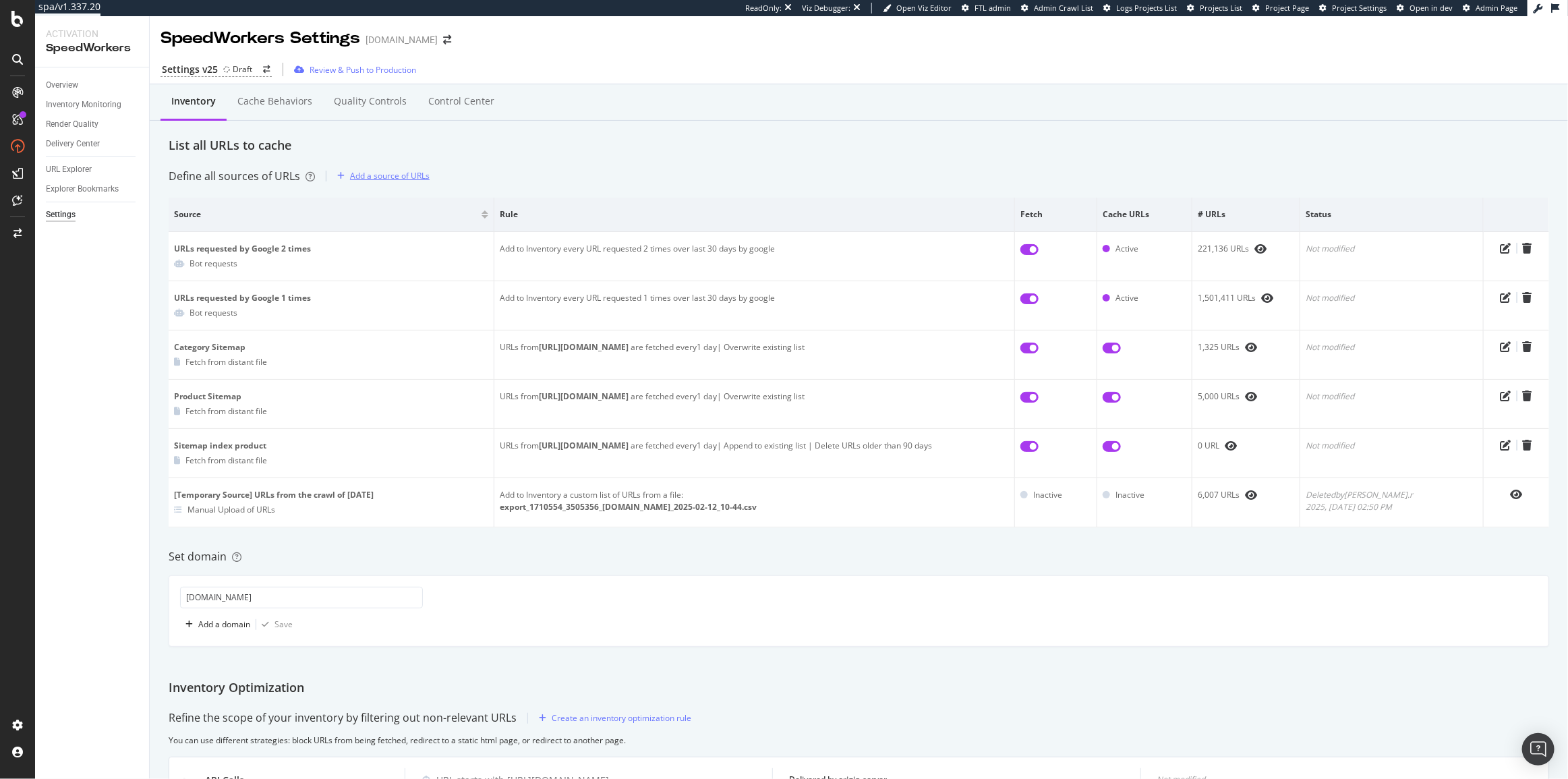
click at [350, 180] on div "Add a source of URLs" at bounding box center [390, 175] width 79 height 11
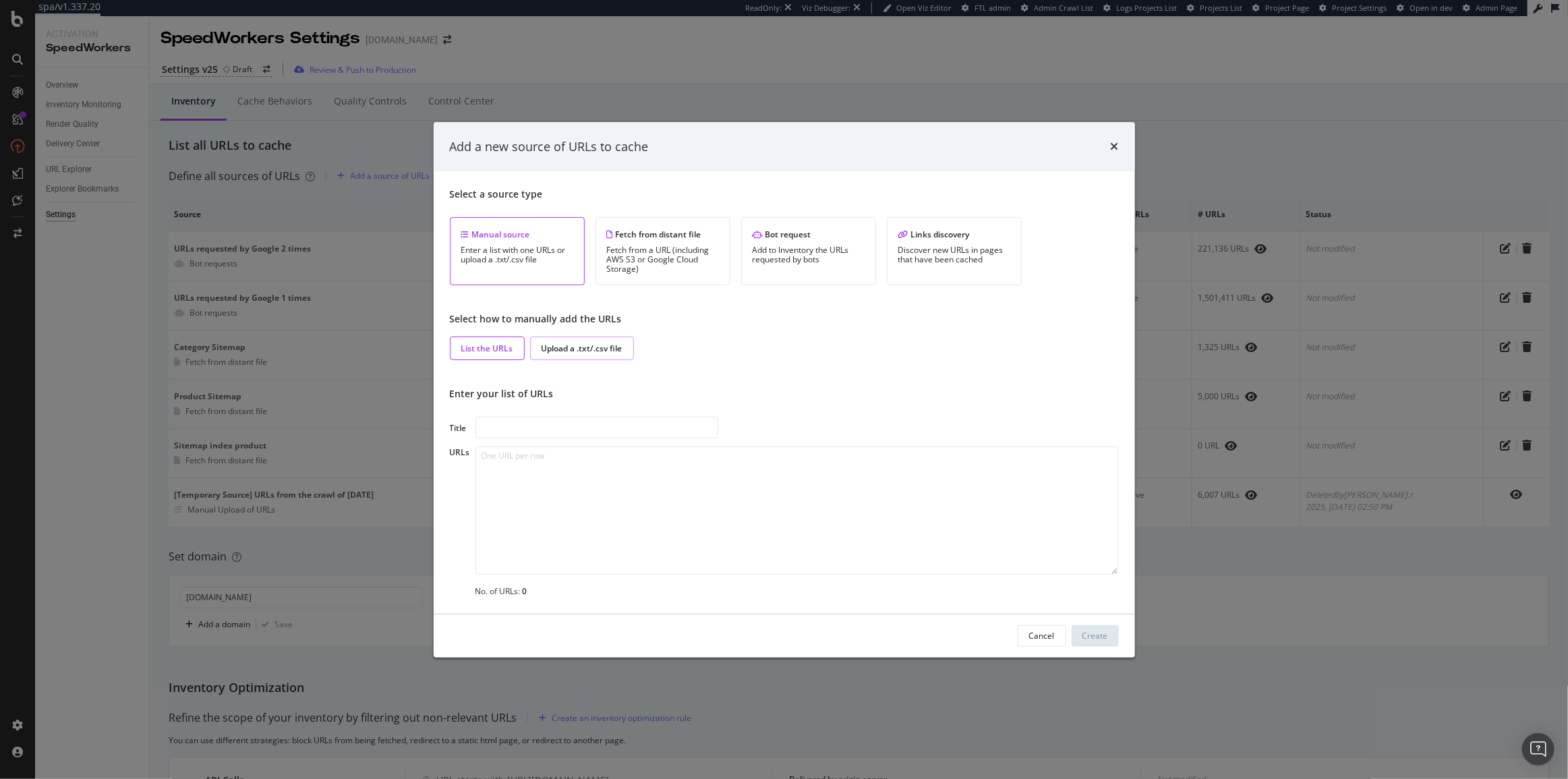
click at [565, 349] on div "Upload a .txt/.csv file" at bounding box center [581, 348] width 81 height 11
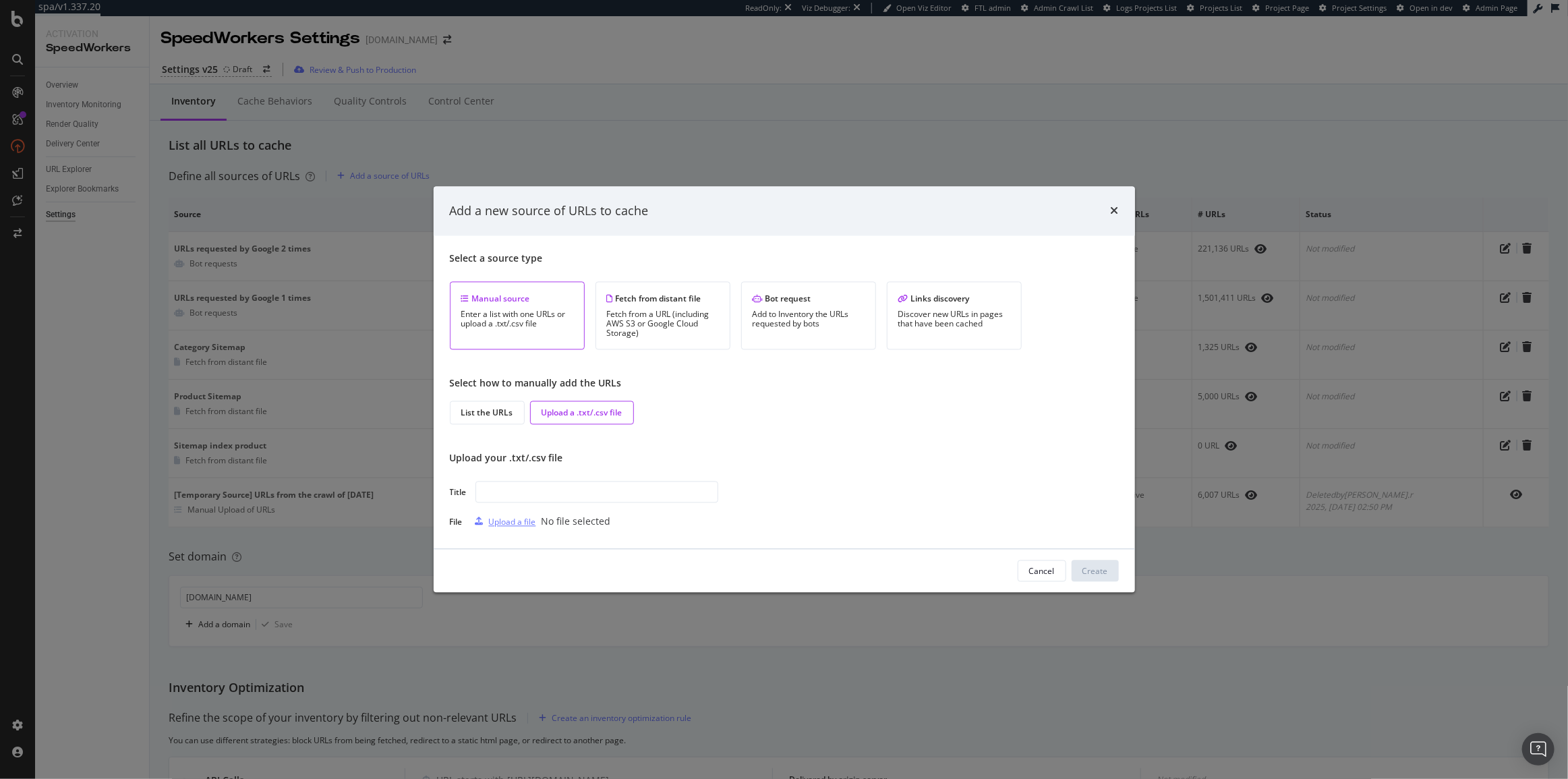
click at [520, 524] on div "Upload a file" at bounding box center [512, 521] width 47 height 11
click at [562, 486] on input "modal" at bounding box center [597, 492] width 243 height 22
type input "Indexable URLs - 5th September 2025"
click at [1053, 570] on div "Create" at bounding box center [1095, 571] width 26 height 11
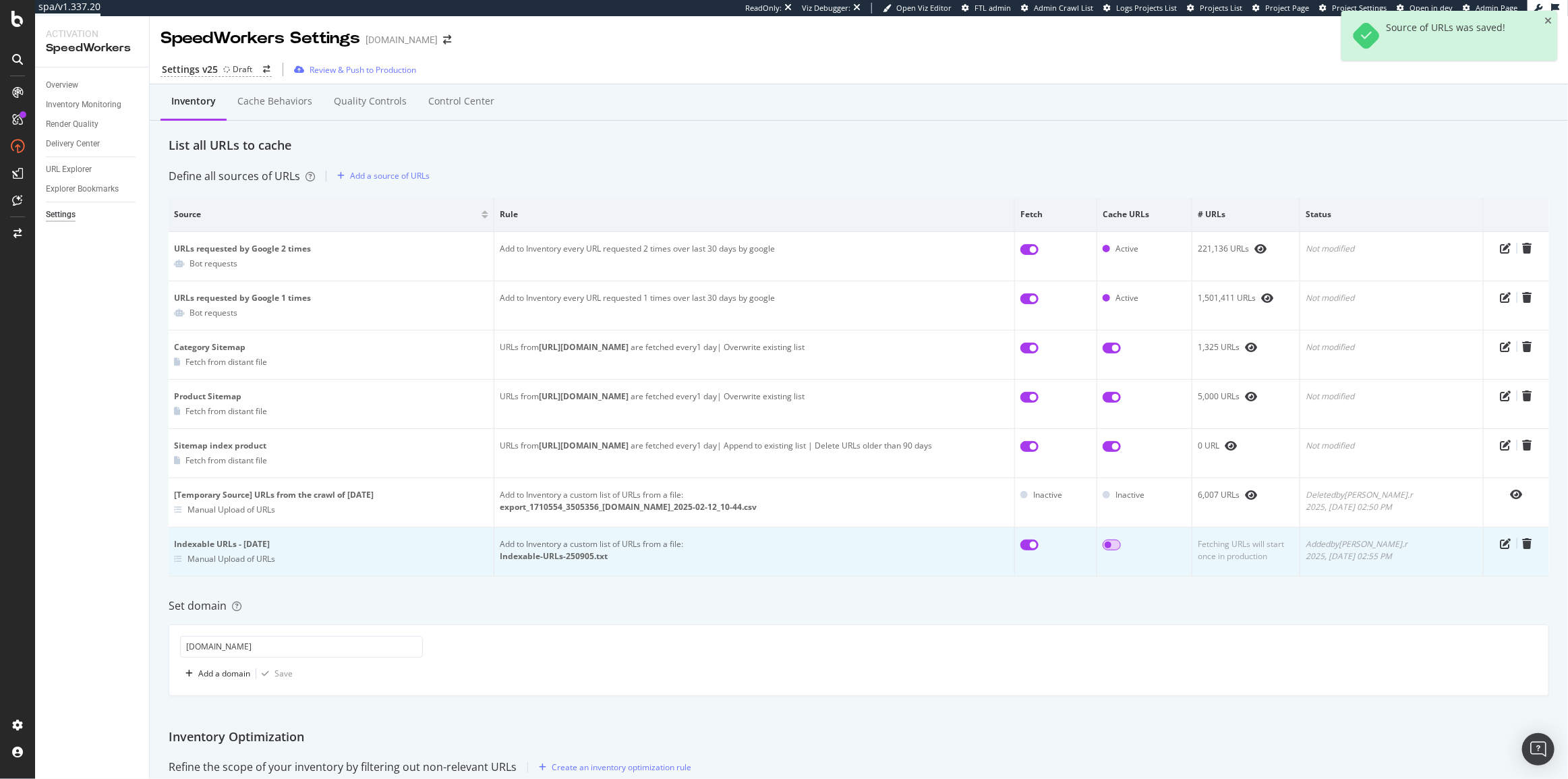
click at [1053, 545] on input "checkbox" at bounding box center [1112, 545] width 18 height 11
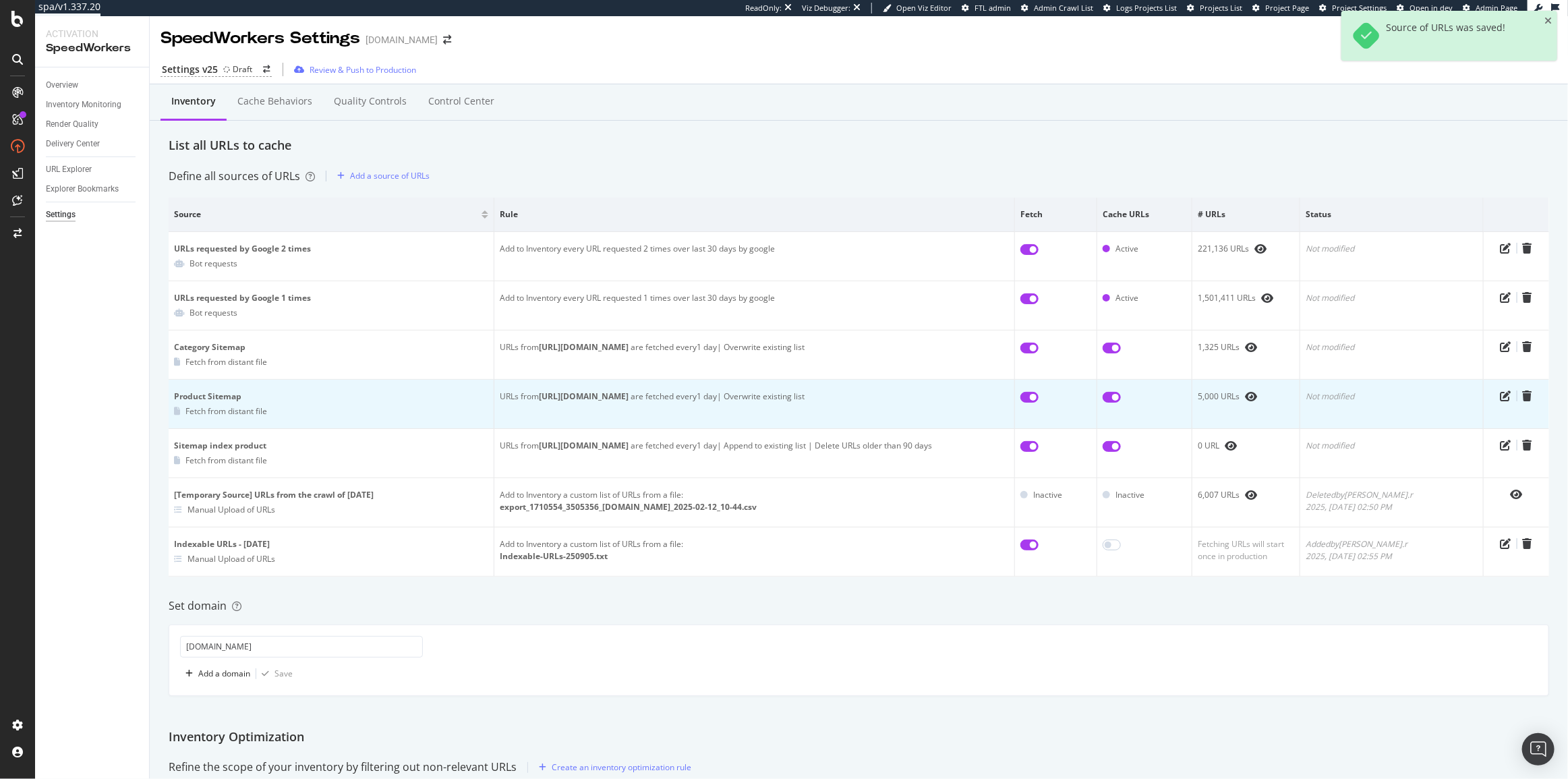
checkbox input "true"
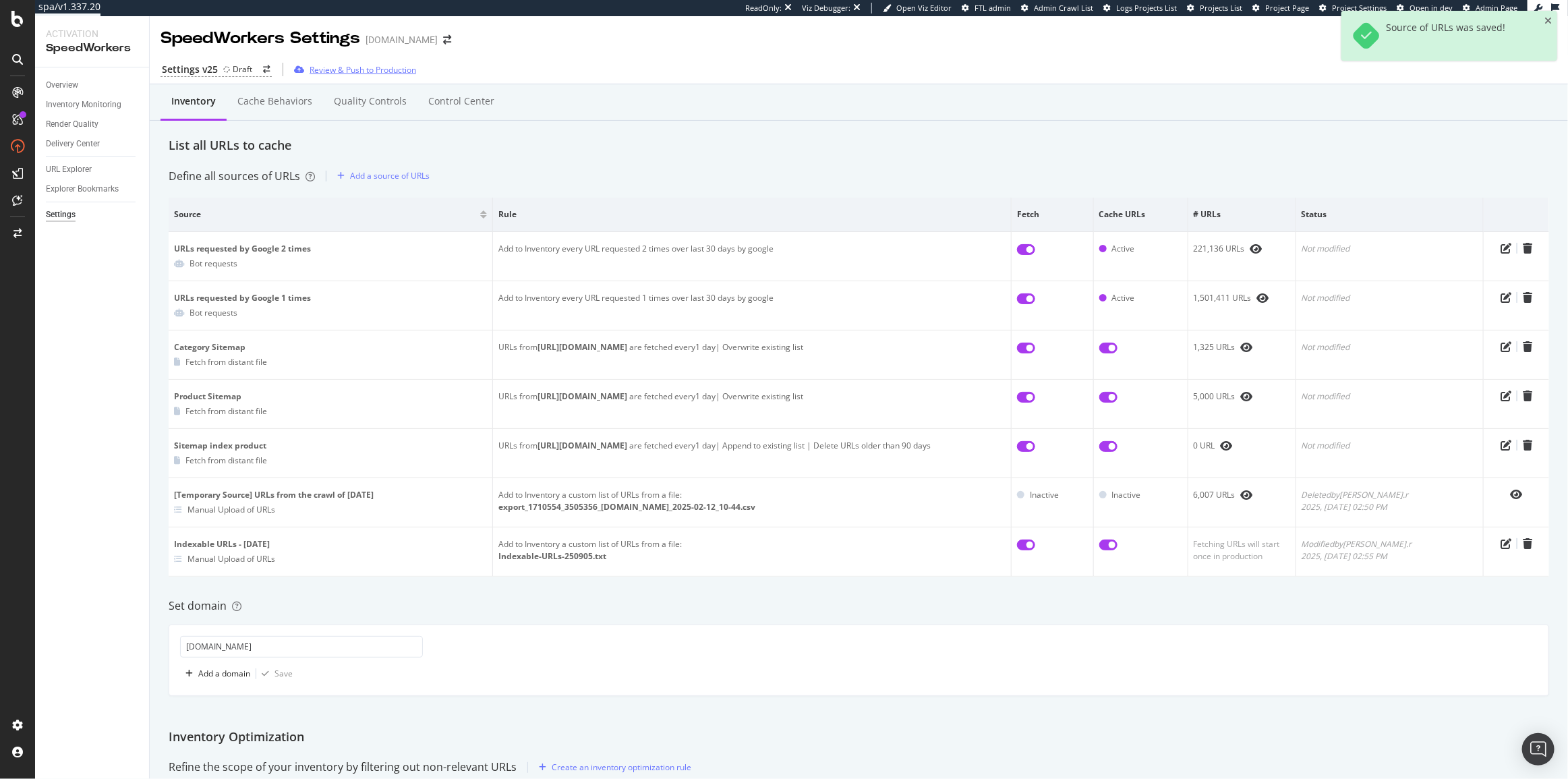
click at [330, 72] on div "Review & Push to Production" at bounding box center [363, 69] width 107 height 11
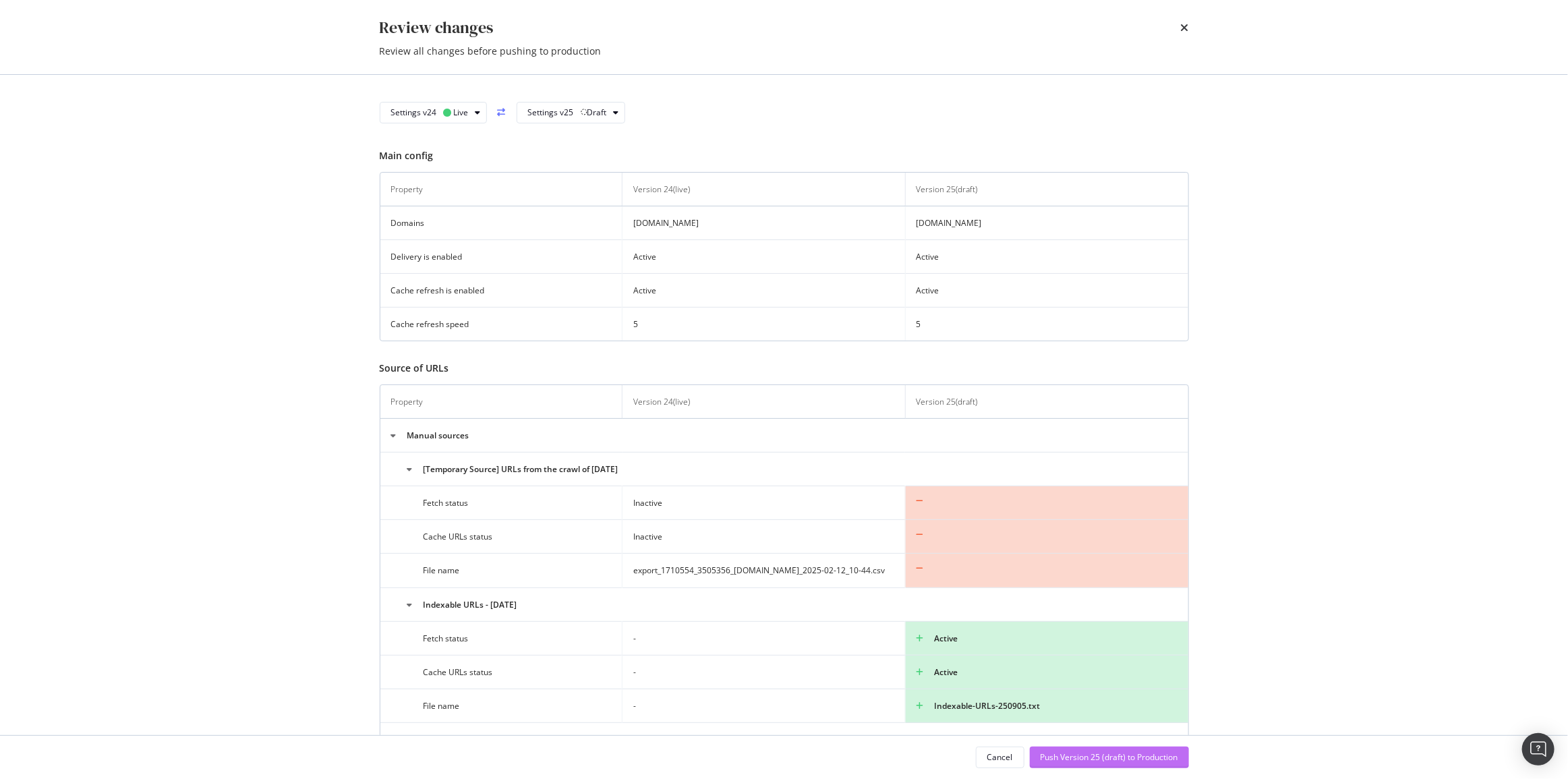
click at [1053, 755] on div "Push Version 25 (draft) to Production" at bounding box center [1109, 757] width 138 height 11
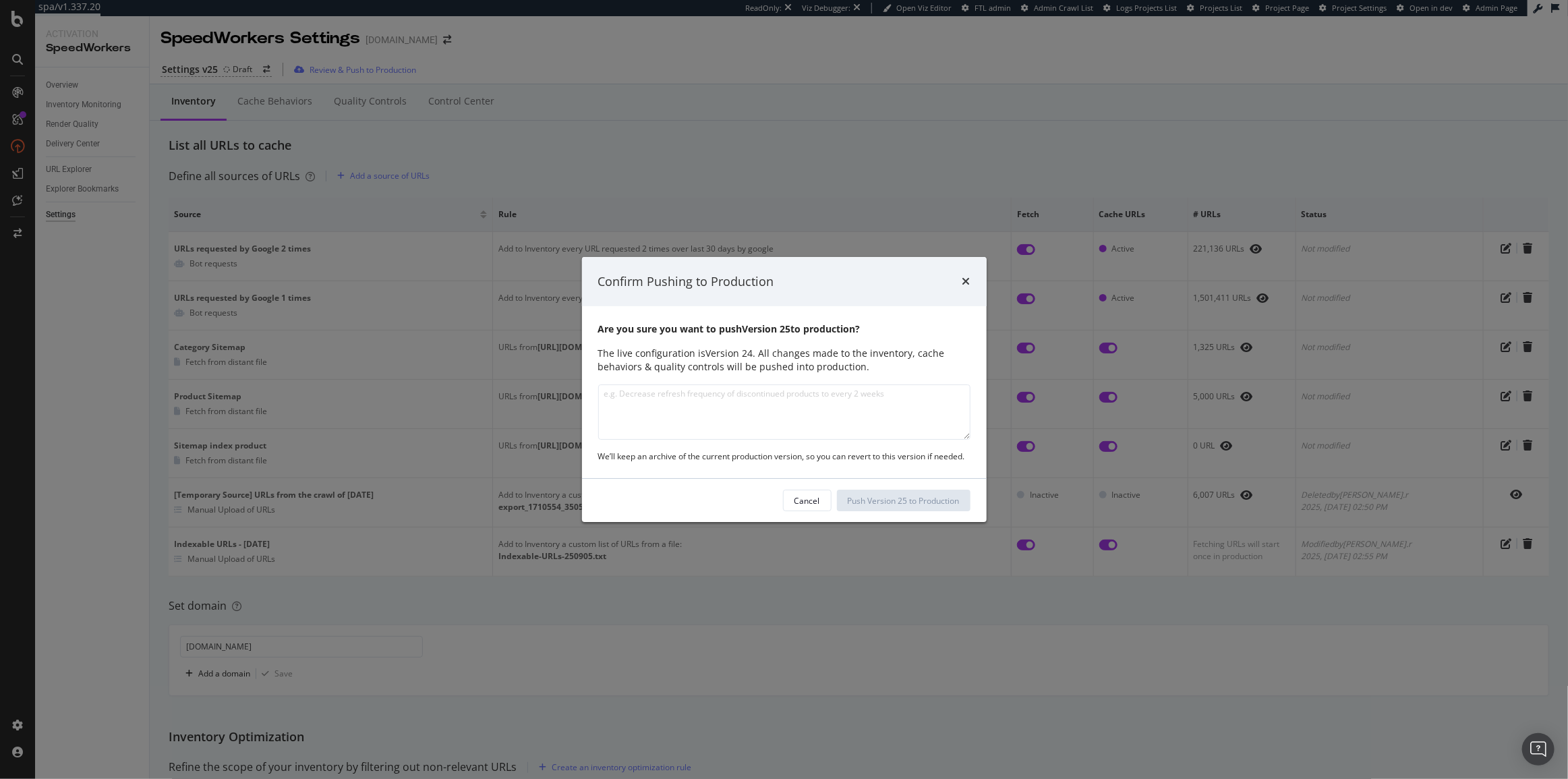
click at [735, 399] on textarea "modal" at bounding box center [784, 412] width 372 height 55
type textarea "Quality control added Inventory source updated"
click at [902, 502] on div "Push Version 25 to Production" at bounding box center [904, 500] width 112 height 11
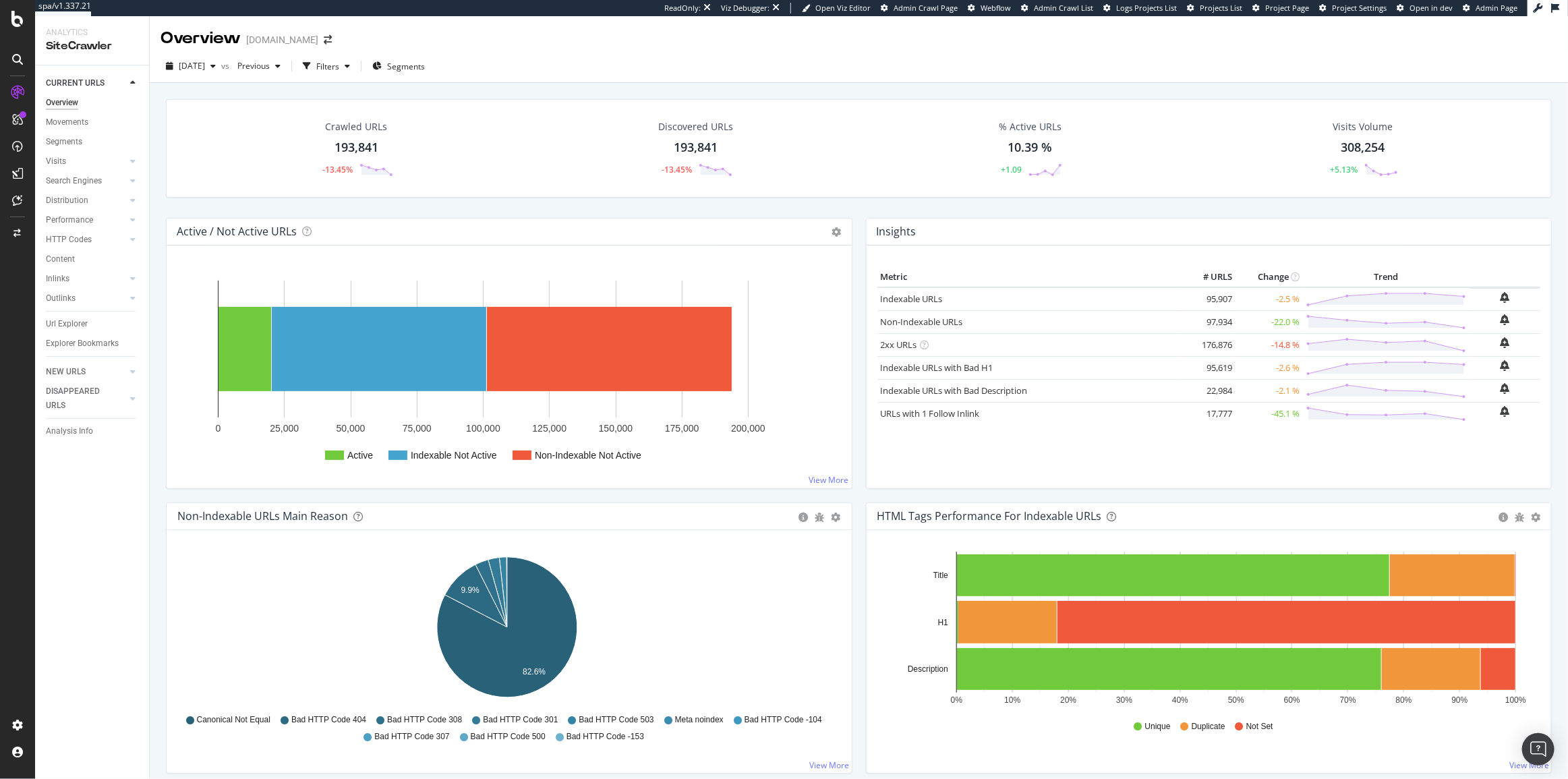
drag, startPoint x: 69, startPoint y: 204, endPoint x: 334, endPoint y: 227, distance: 266.0
click at [69, 204] on div "Distribution" at bounding box center [67, 201] width 43 height 14
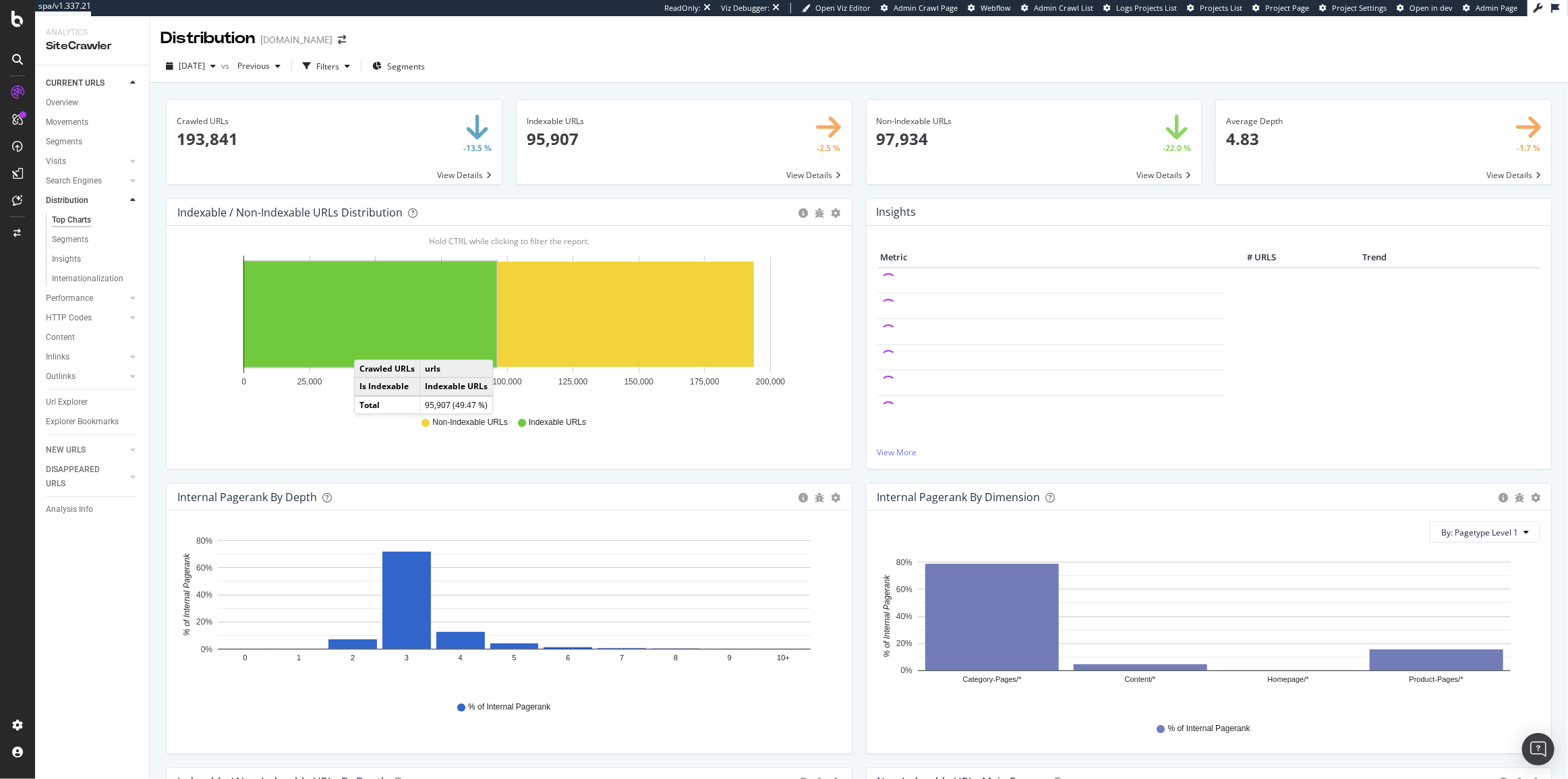
click at [368, 346] on rect "A chart." at bounding box center [370, 314] width 252 height 105
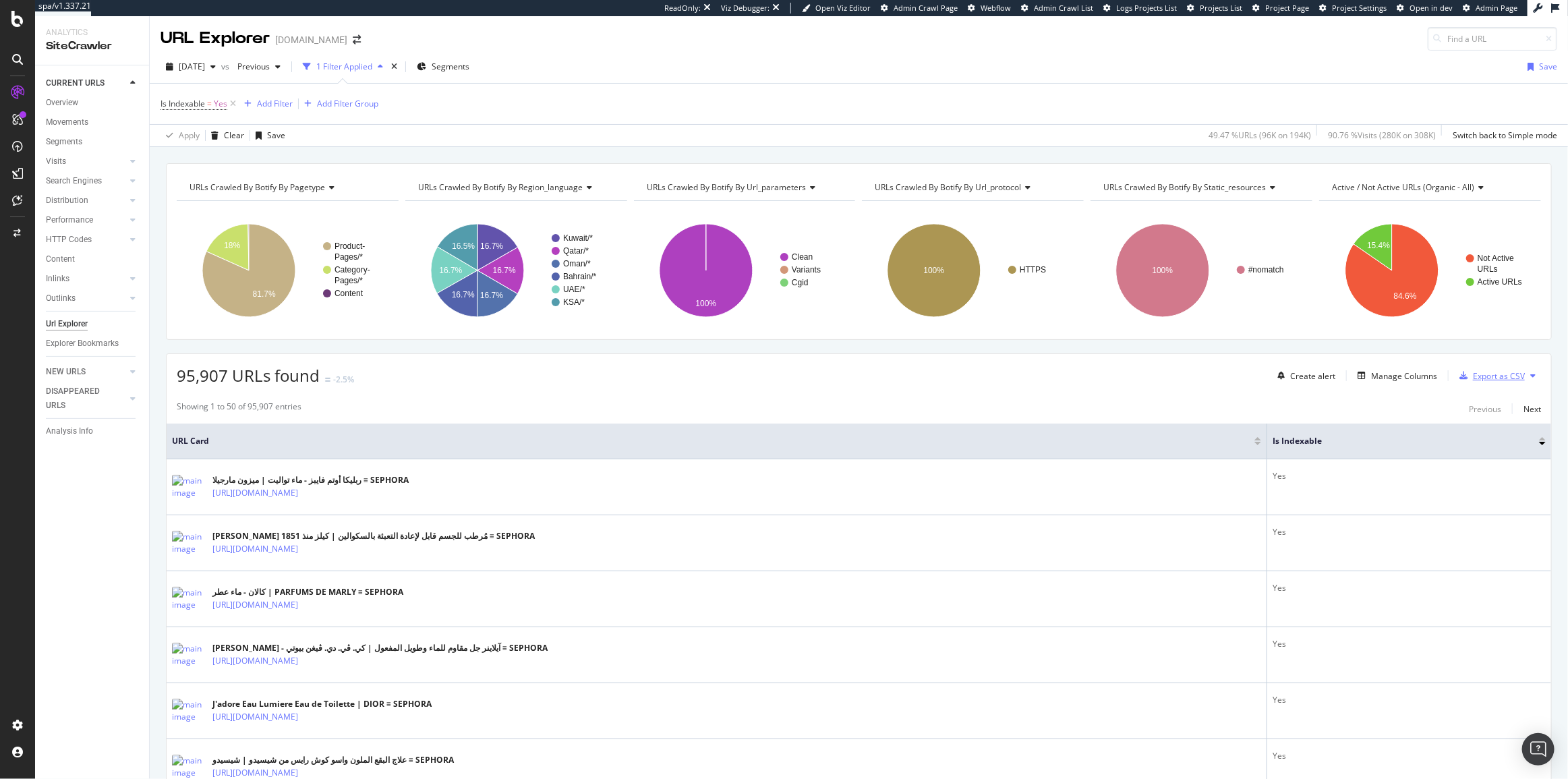
click at [1482, 370] on div "Export as CSV" at bounding box center [1499, 375] width 52 height 11
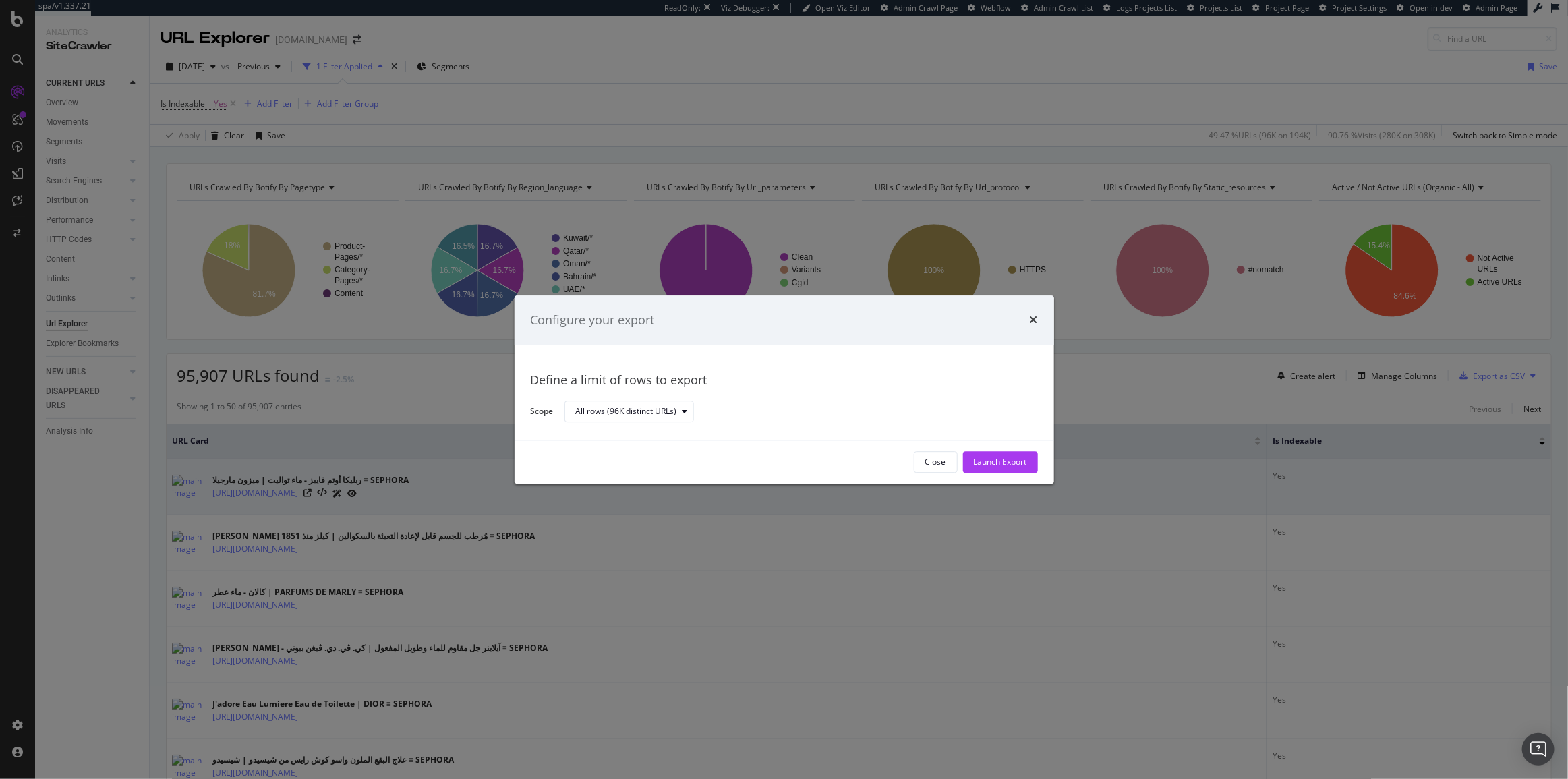
click at [1013, 462] on div "Launch Export" at bounding box center [1001, 462] width 53 height 11
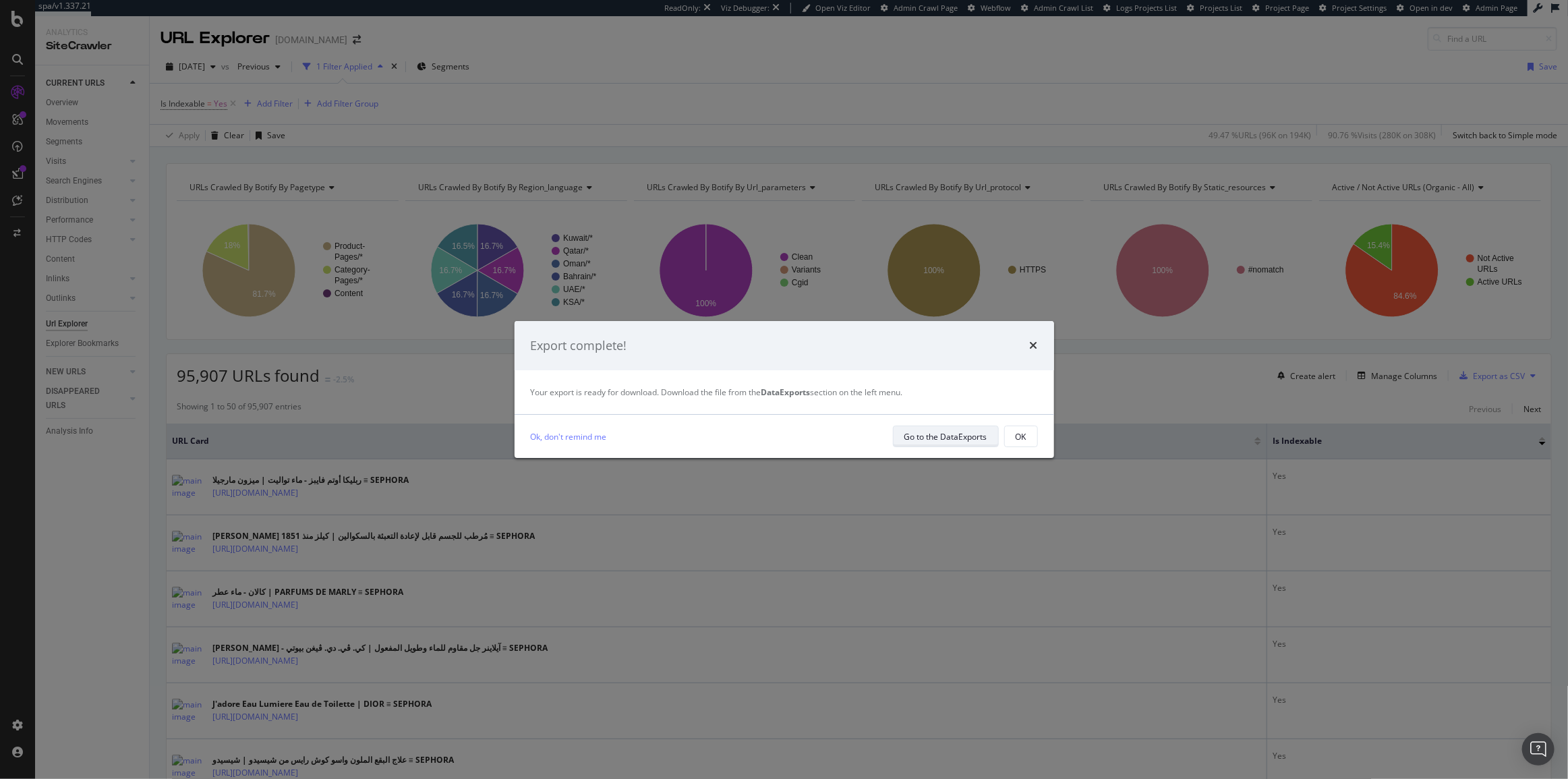
click at [964, 432] on div "Go to the DataExports" at bounding box center [946, 437] width 83 height 11
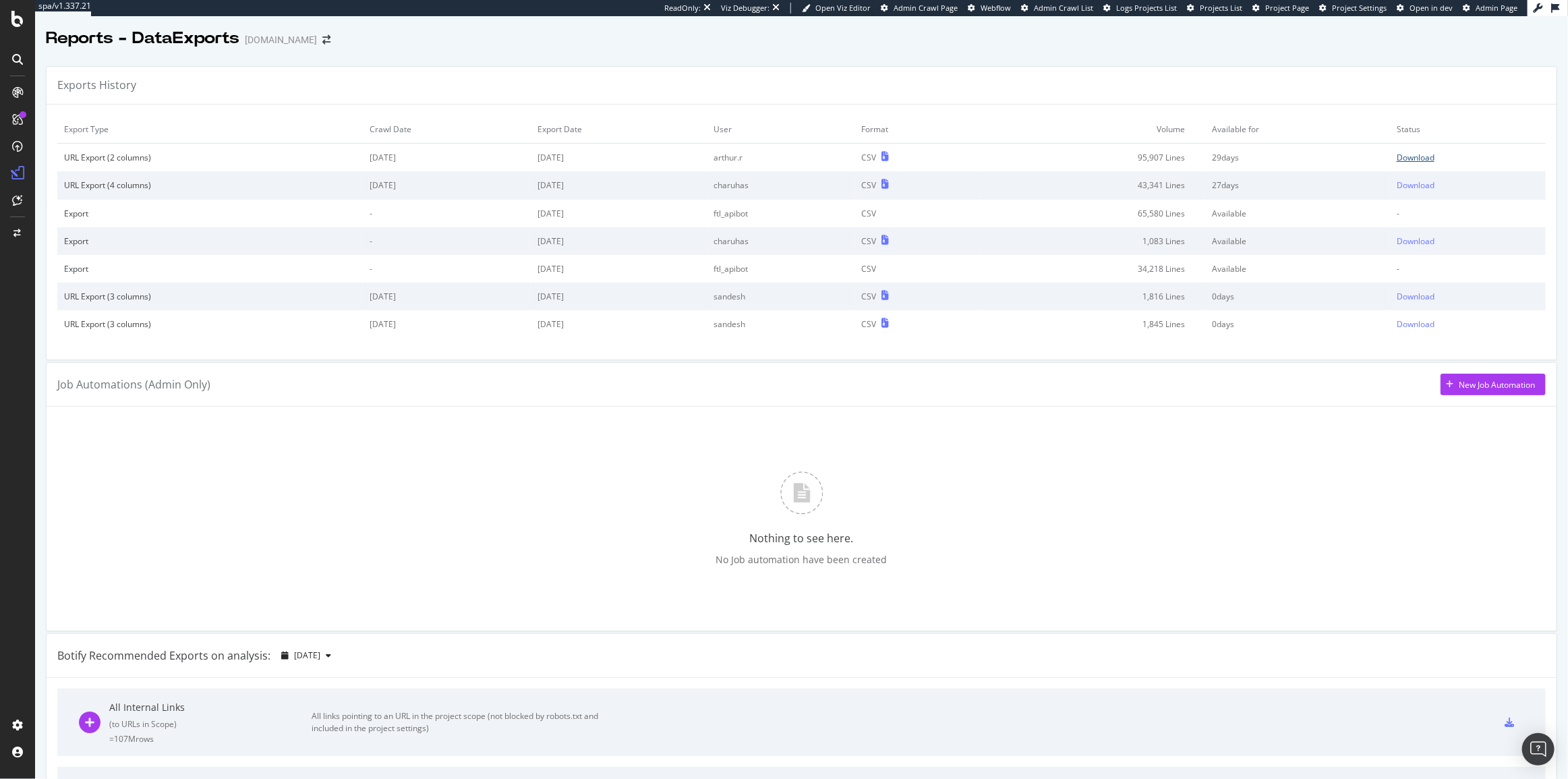
click at [1401, 161] on div "Download" at bounding box center [1416, 157] width 38 height 11
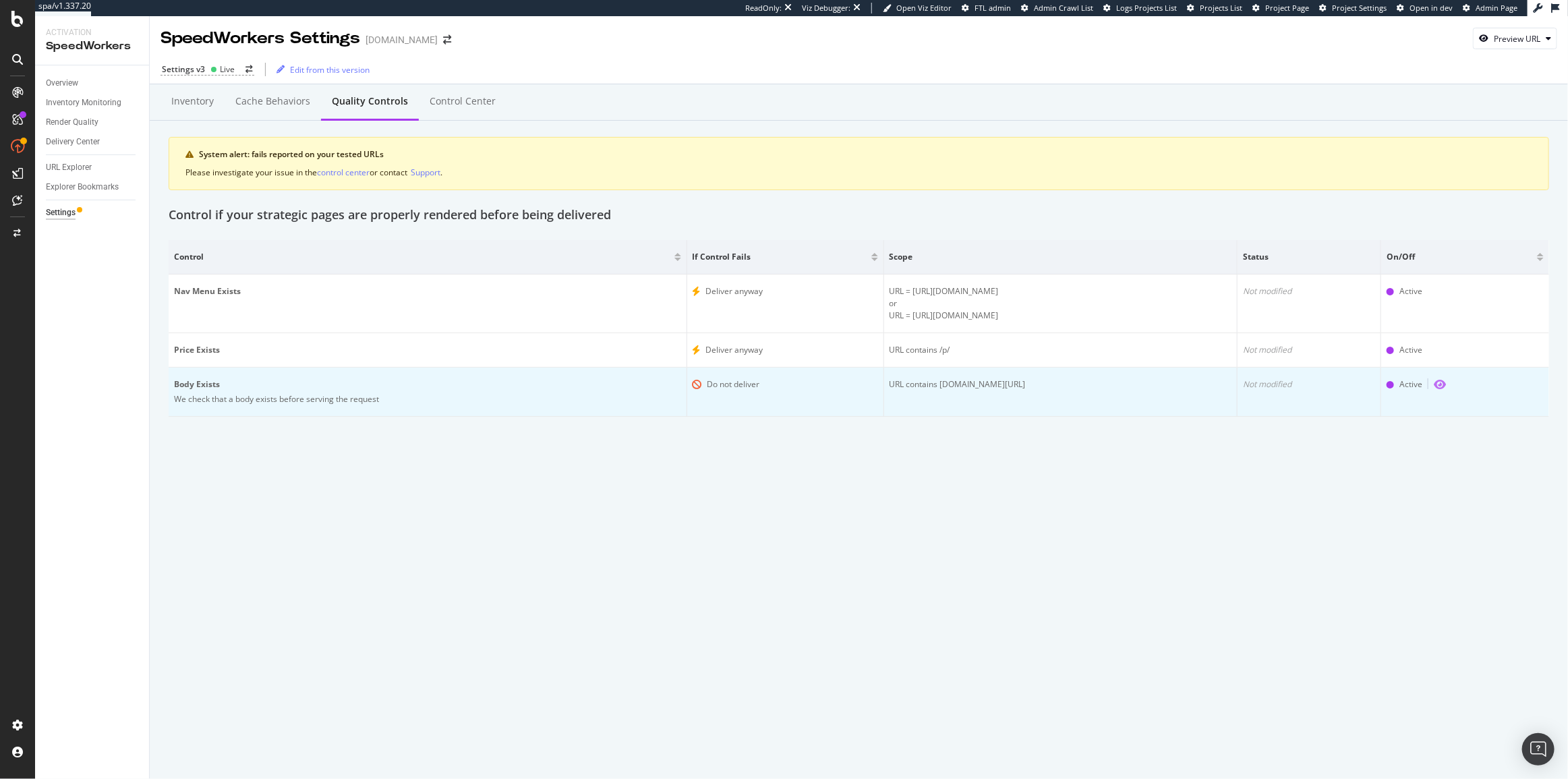
click at [1435, 387] on icon "eye" at bounding box center [1439, 384] width 12 height 11
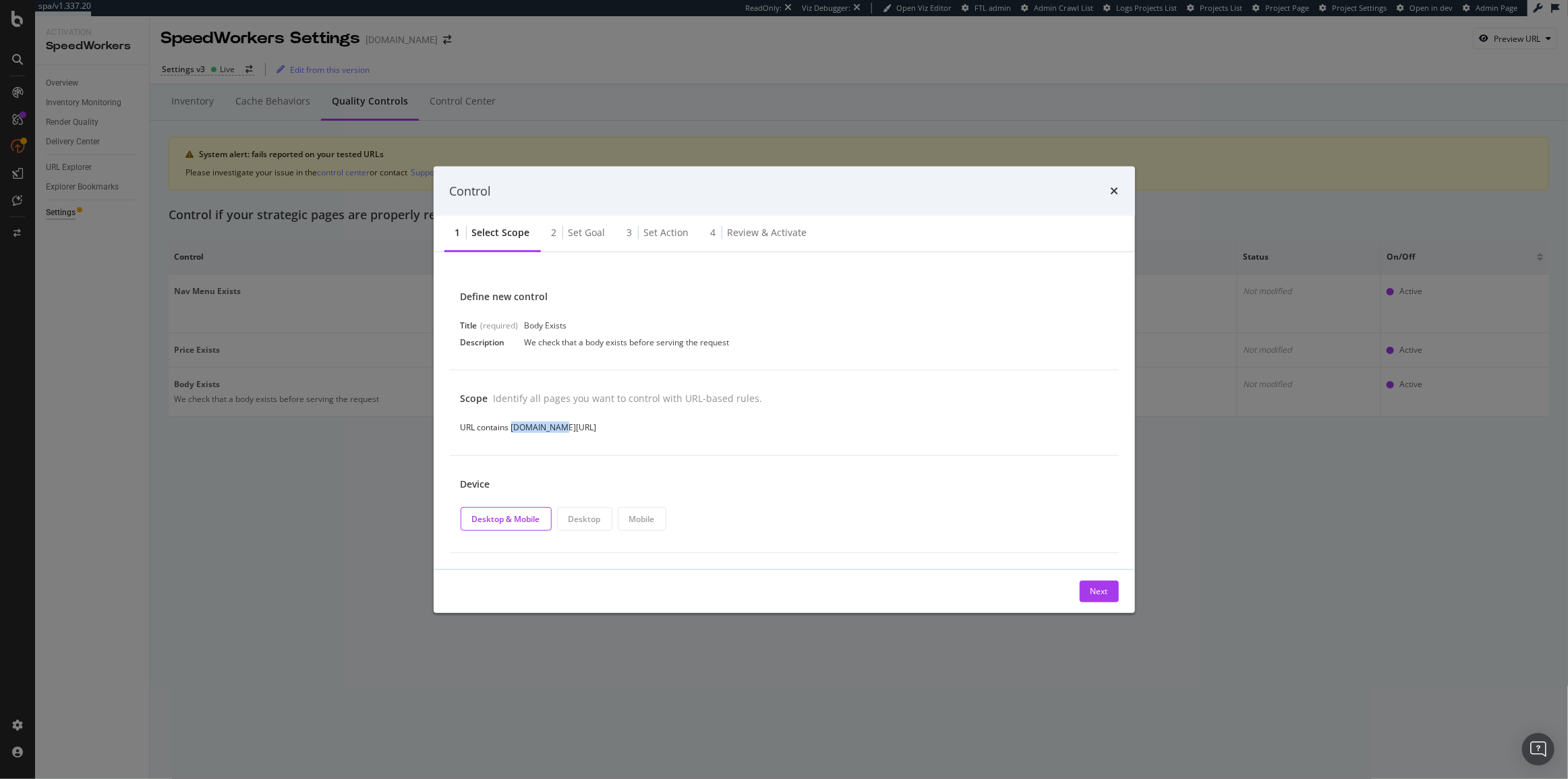
drag, startPoint x: 567, startPoint y: 427, endPoint x: 510, endPoint y: 435, distance: 57.6
click at [510, 435] on div "Scope Identify all pages you want to control with URL-based rules. URL contains…" at bounding box center [784, 412] width 669 height 85
copy div "[DOMAIN_NAME][URL]"
drag, startPoint x: 573, startPoint y: 326, endPoint x: 526, endPoint y: 328, distance: 47.0
click at [526, 328] on div "Title (required) Body Exists" at bounding box center [784, 325] width 647 height 11
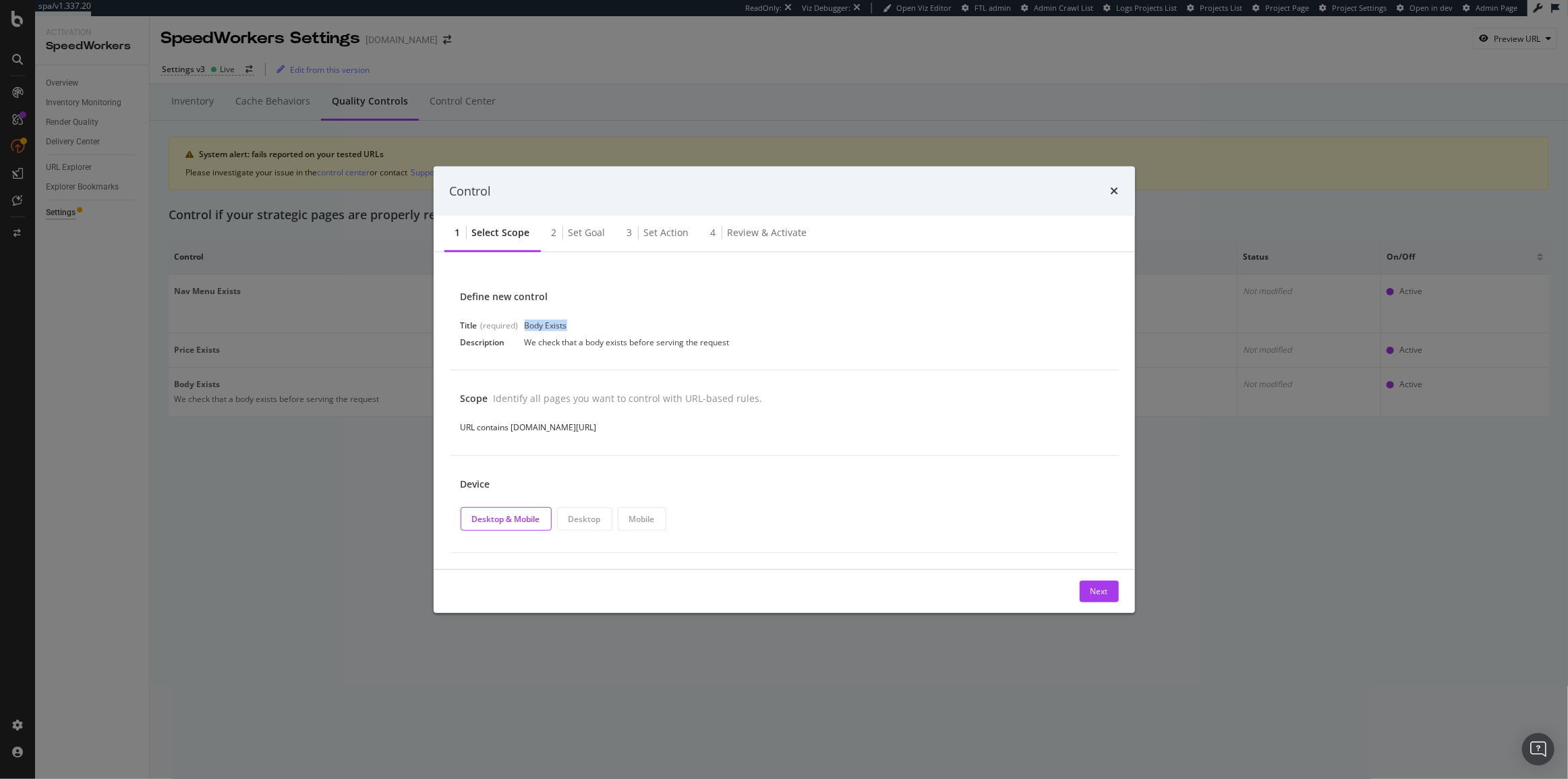
copy div "Body Exists"
drag, startPoint x: 731, startPoint y: 345, endPoint x: 526, endPoint y: 347, distance: 205.0
click at [526, 347] on div "Description We check that a body exists before serving the request" at bounding box center [784, 342] width 647 height 11
copy div "We check that a body exists before serving the request"
click at [1097, 588] on div "Next" at bounding box center [1099, 591] width 18 height 11
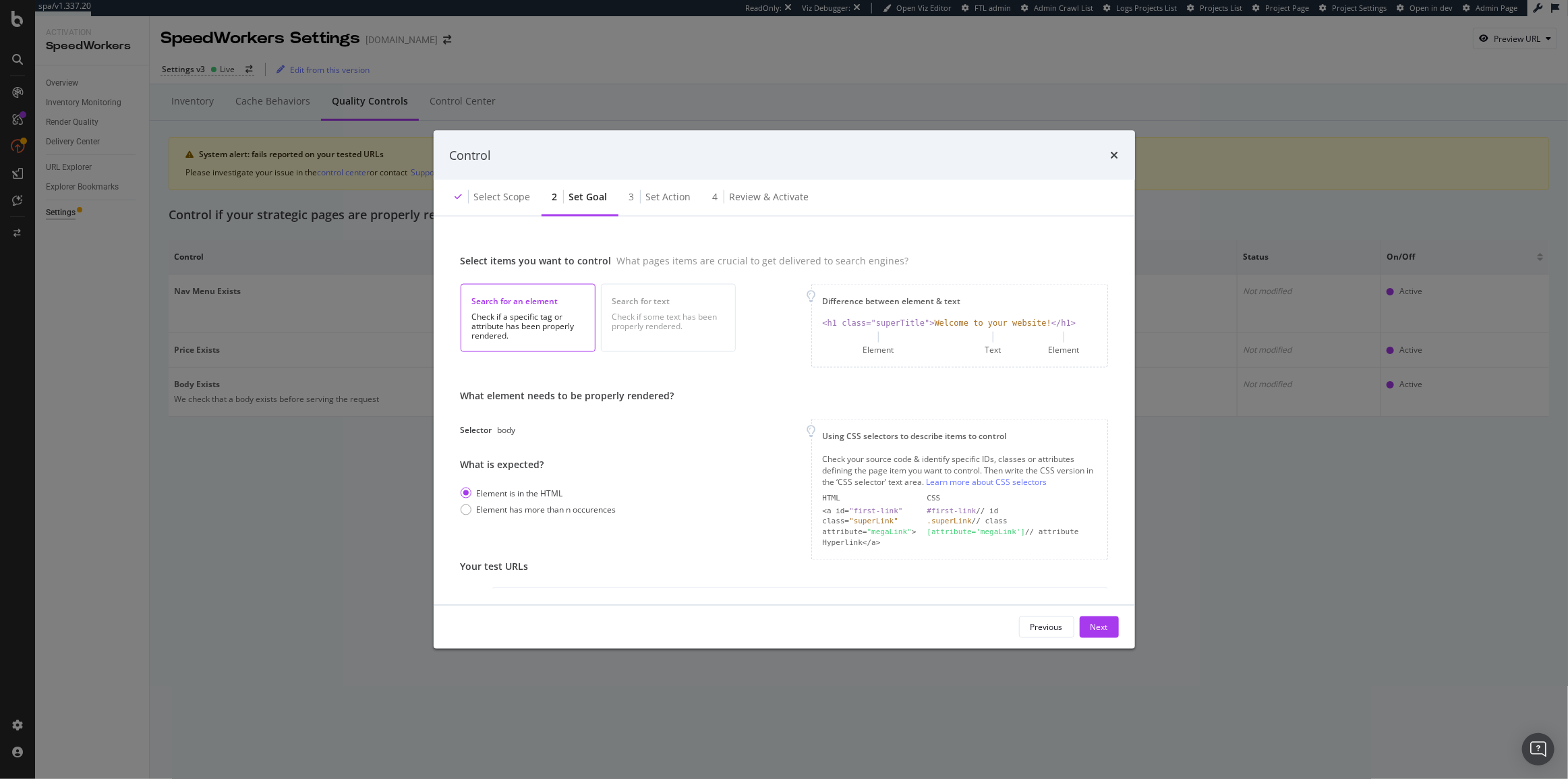
click at [505, 430] on div "body" at bounding box center [507, 430] width 18 height 11
copy div "body"
click at [1115, 152] on icon "times" at bounding box center [1115, 154] width 8 height 11
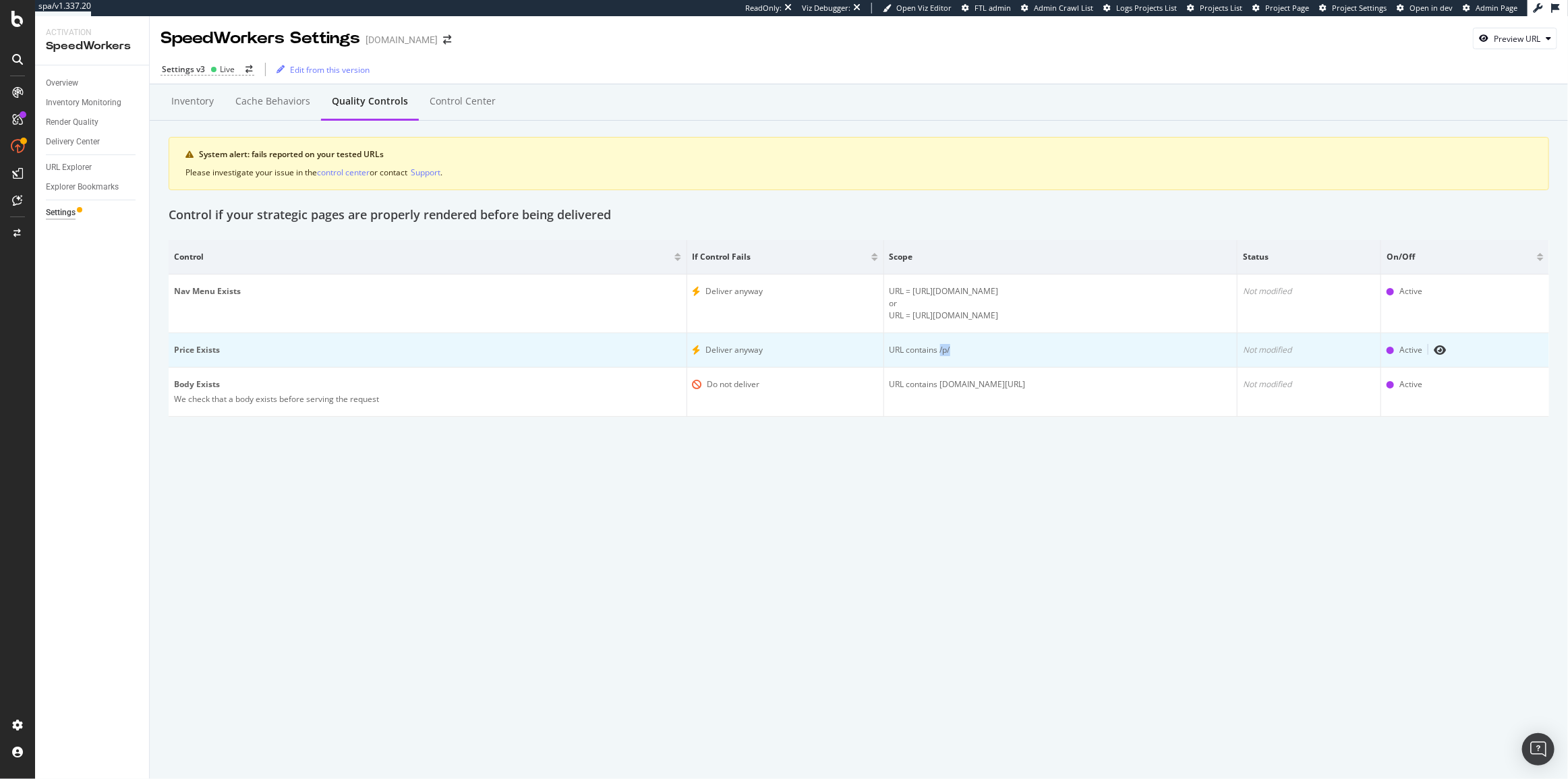
drag, startPoint x: 984, startPoint y: 345, endPoint x: 965, endPoint y: 351, distance: 19.9
click at [965, 351] on div "URL contains /p/" at bounding box center [1060, 349] width 342 height 12
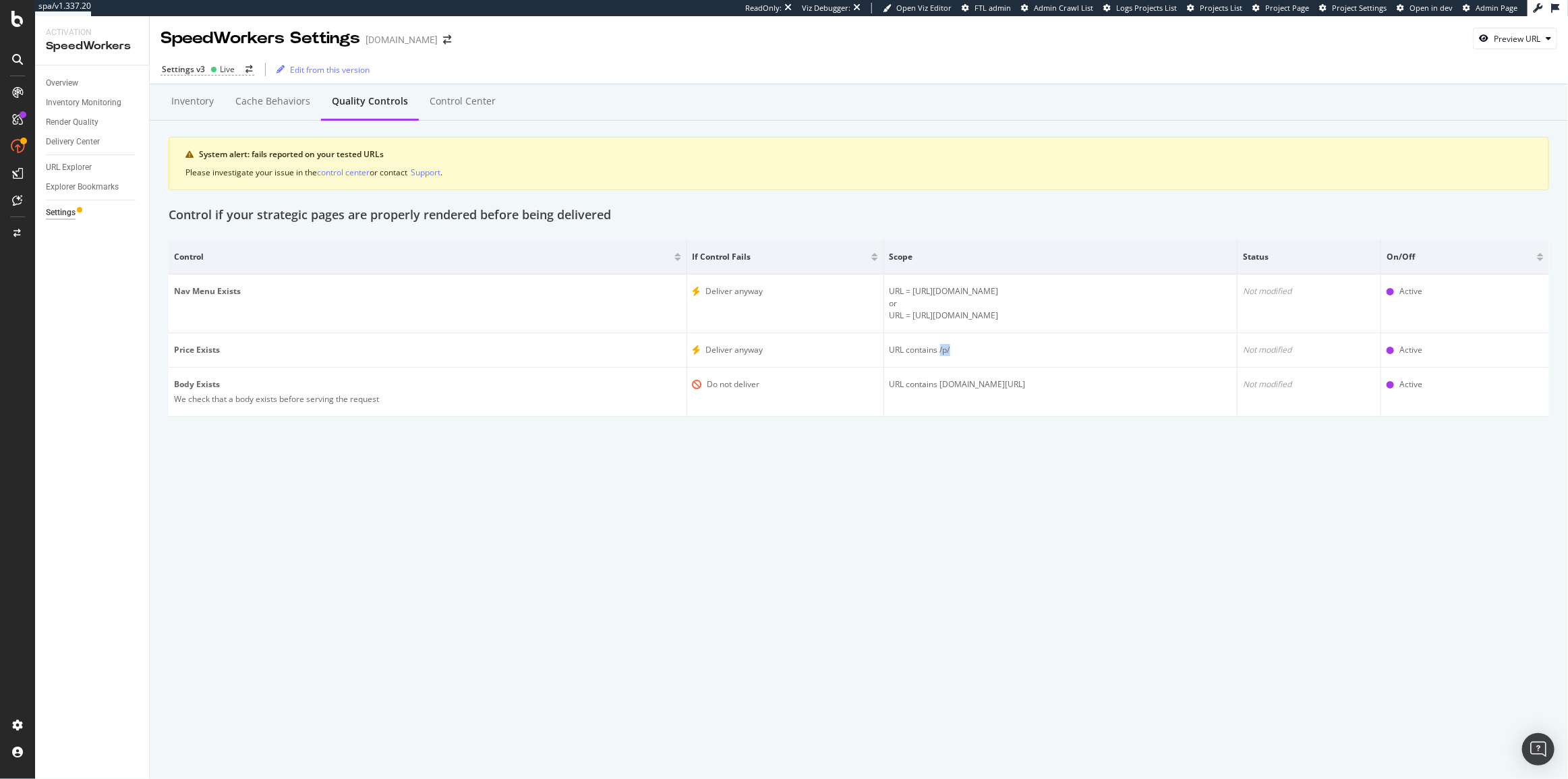
copy div "/p/"
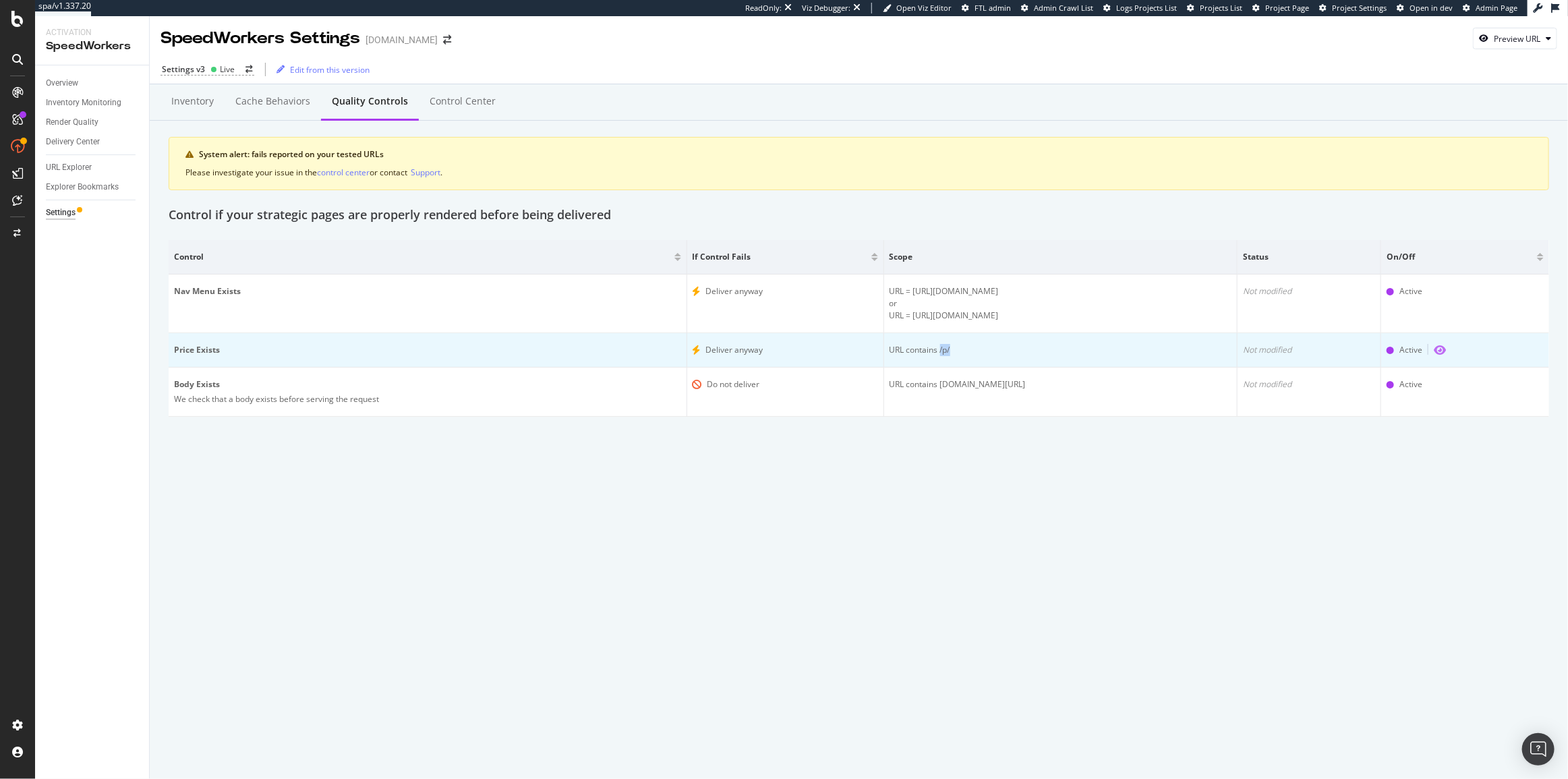
click at [1434, 349] on icon "eye" at bounding box center [1439, 349] width 12 height 11
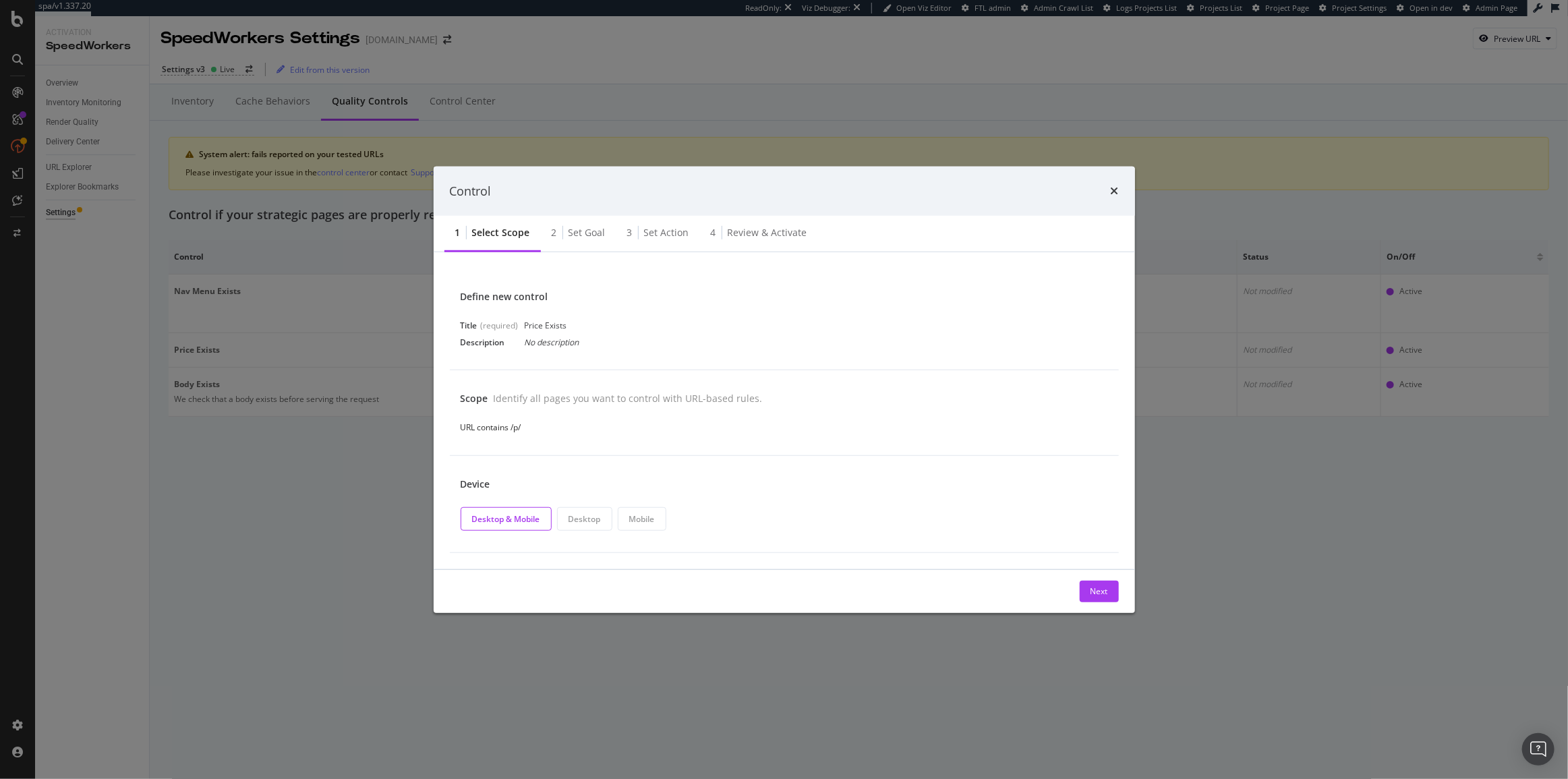
click at [566, 229] on div "2 Set goal" at bounding box center [579, 233] width 76 height 37
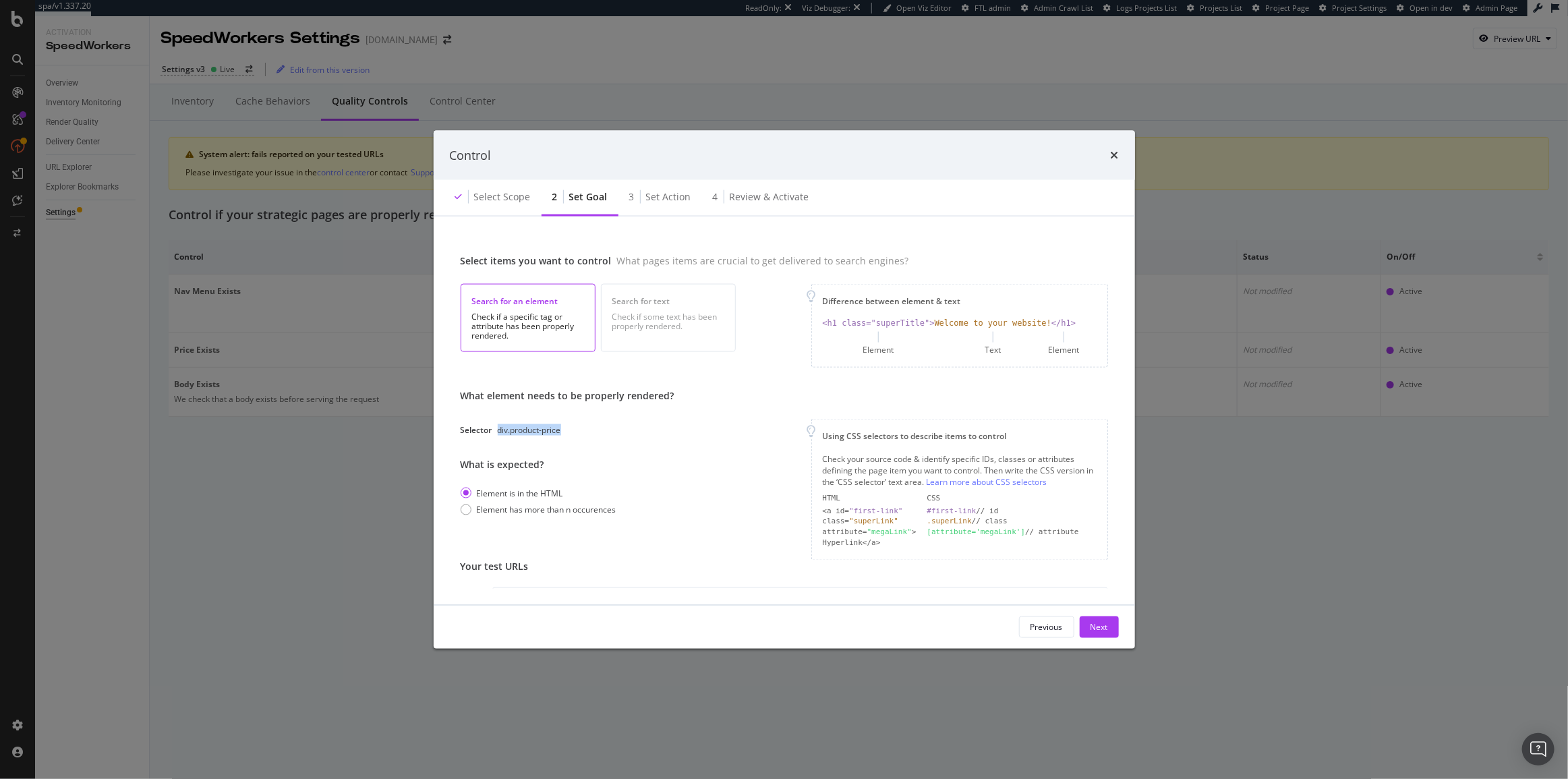
drag, startPoint x: 567, startPoint y: 427, endPoint x: 493, endPoint y: 432, distance: 74.2
click at [493, 432] on div "Selector div.product-price" at bounding box center [567, 430] width 214 height 11
copy div "div.product-price"
click at [489, 197] on div "Select scope" at bounding box center [502, 197] width 57 height 13
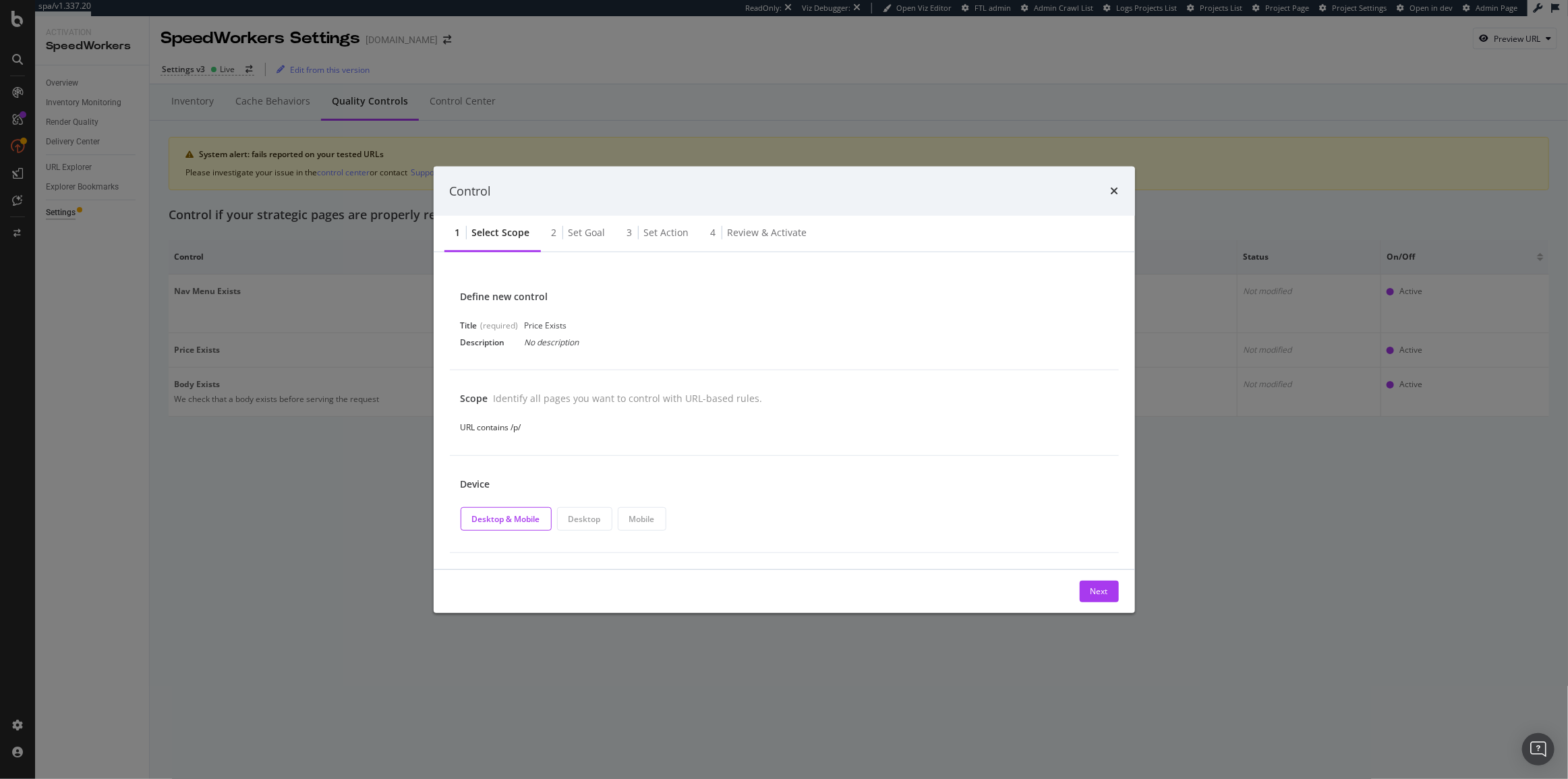
click at [1111, 183] on div "times" at bounding box center [1115, 190] width 8 height 18
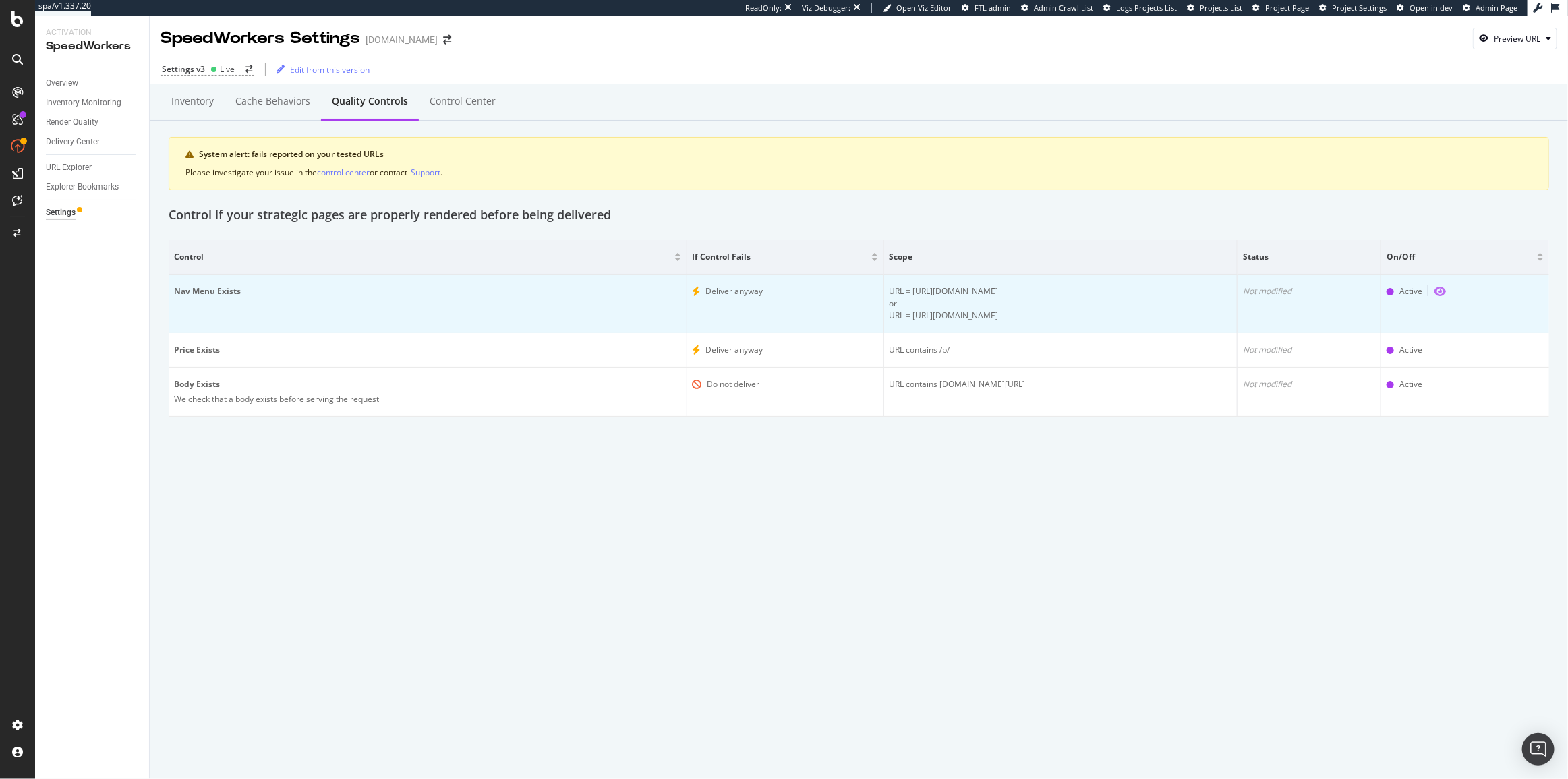
click at [1435, 289] on icon "eye" at bounding box center [1439, 291] width 12 height 11
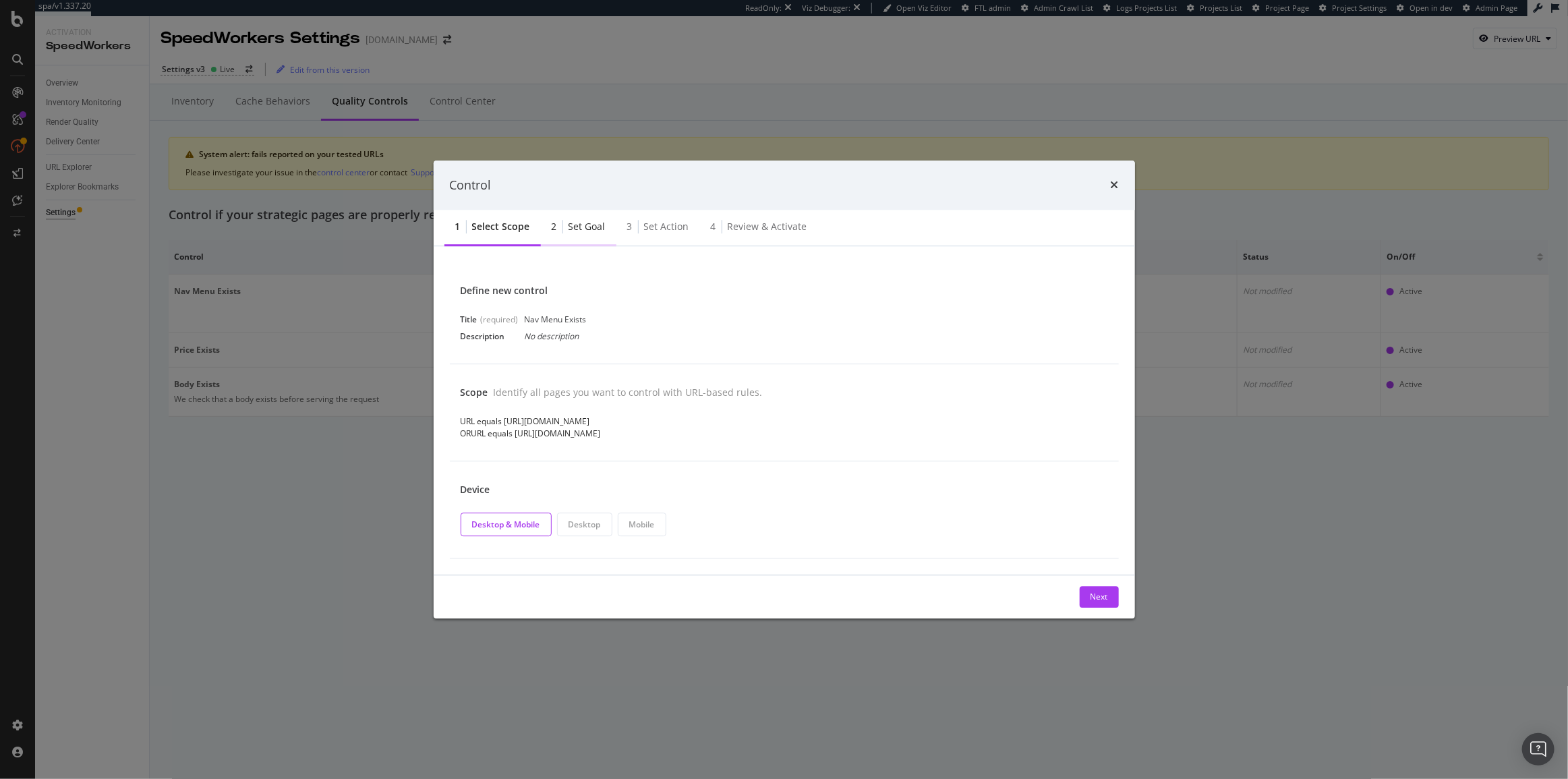
click at [560, 232] on div "2" at bounding box center [558, 227] width 11 height 13
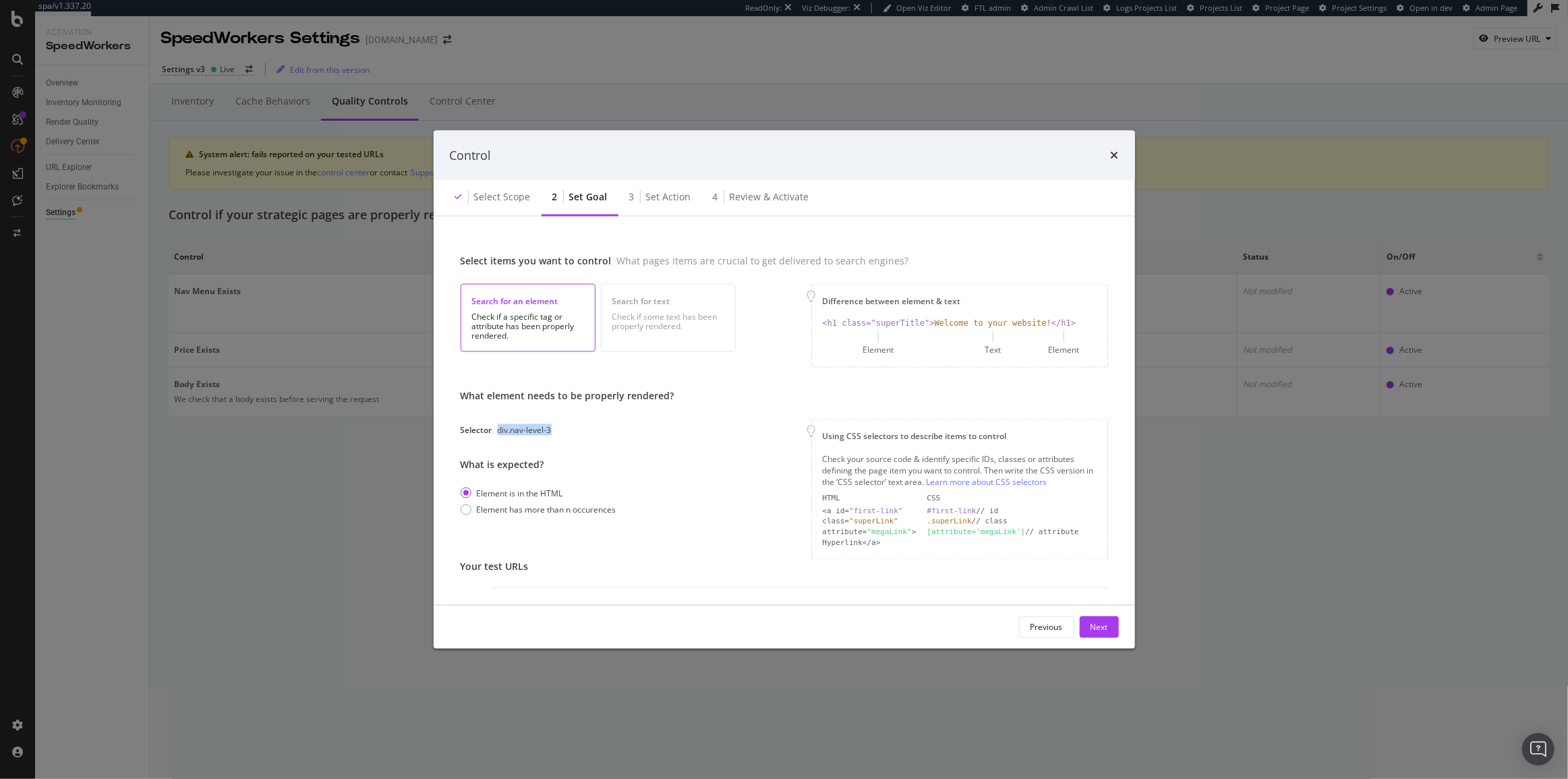
drag, startPoint x: 553, startPoint y: 430, endPoint x: 498, endPoint y: 433, distance: 55.1
click at [498, 433] on div "Selector div.nav-level-3" at bounding box center [567, 430] width 214 height 11
copy div "div.nav-level-3"
click at [485, 193] on div "Select scope" at bounding box center [502, 197] width 57 height 13
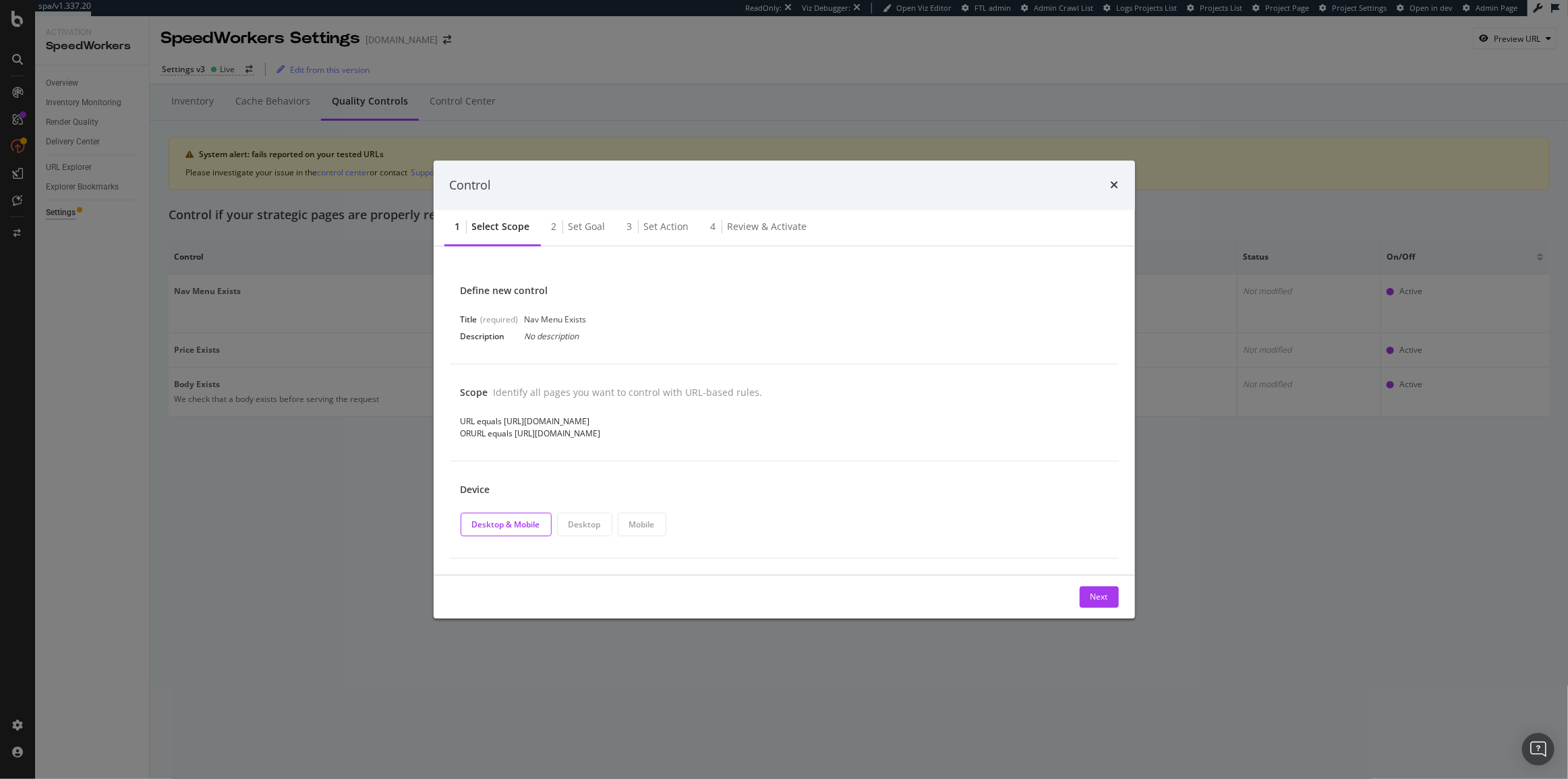
drag, startPoint x: 604, startPoint y: 421, endPoint x: 505, endPoint y: 421, distance: 99.0
click at [505, 421] on div "URL equals https://www.sephora.ch" at bounding box center [784, 422] width 647 height 11
copy div "https://www.sephora.ch"
